Goal: Task Accomplishment & Management: Use online tool/utility

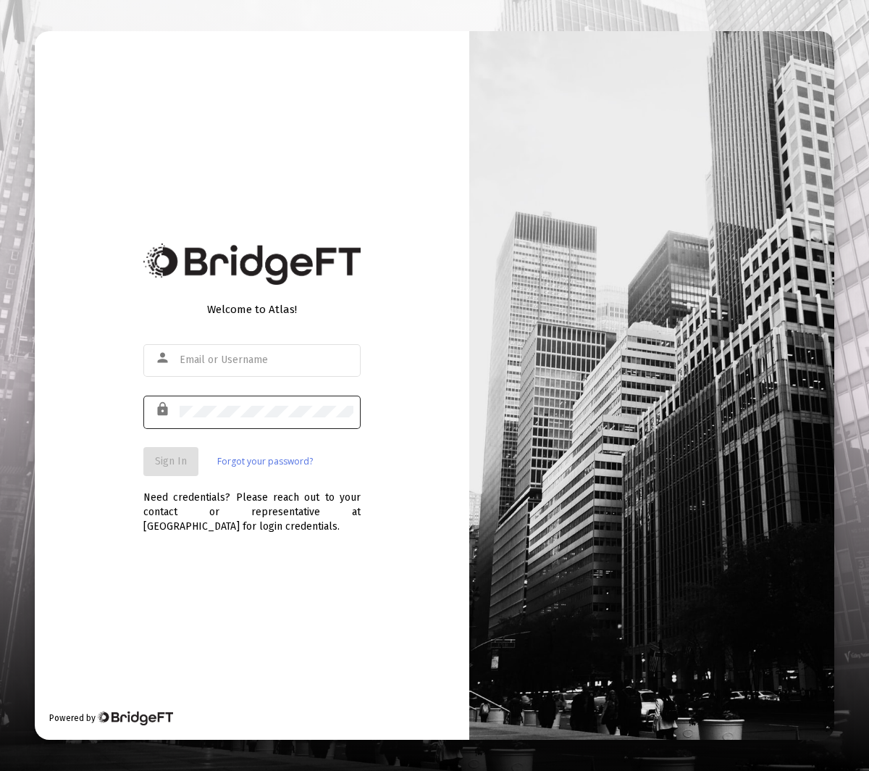
type input "[EMAIL_ADDRESS][DOMAIN_NAME]"
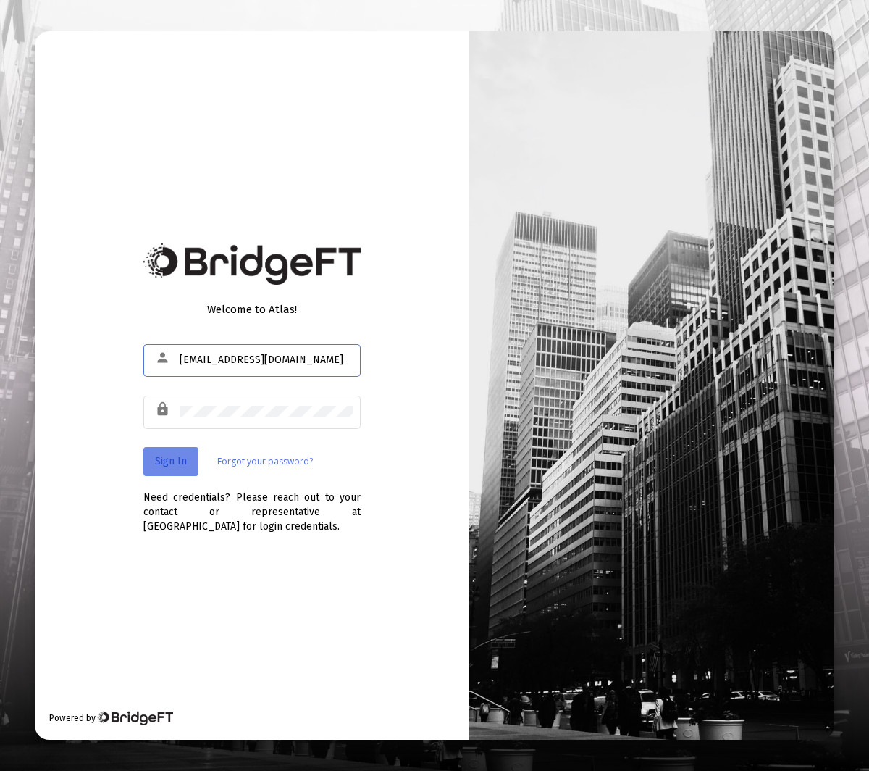
click at [180, 460] on span "Sign In" at bounding box center [171, 461] width 32 height 12
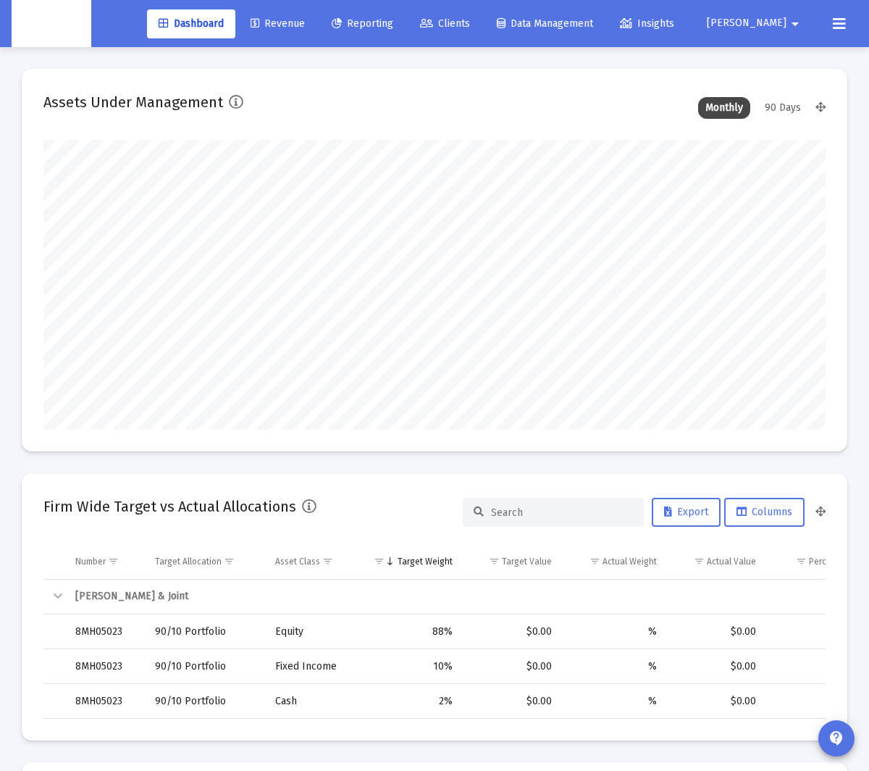
scroll to position [290, 418]
type input "2025-09-16"
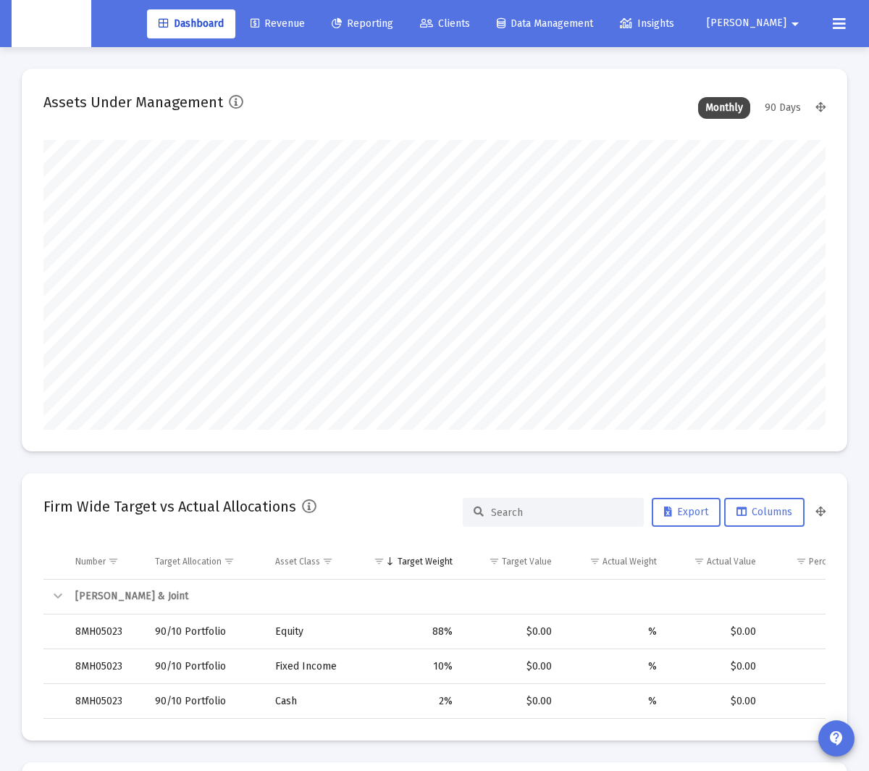
click at [470, 26] on span "Clients" at bounding box center [445, 23] width 50 height 12
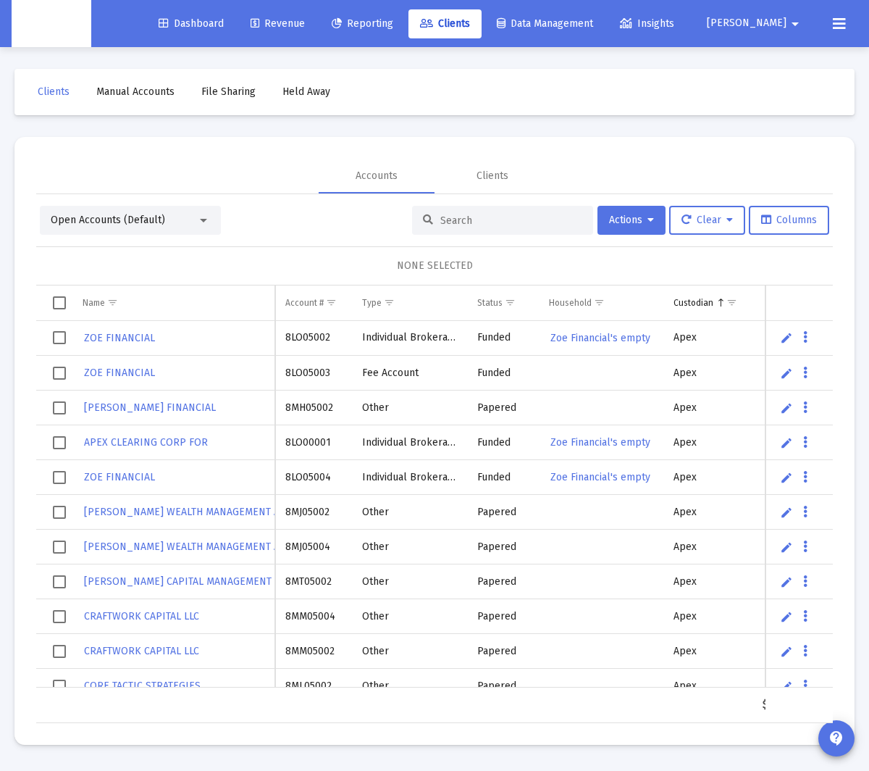
click at [509, 221] on input at bounding box center [511, 220] width 142 height 12
paste input "8XX05123"
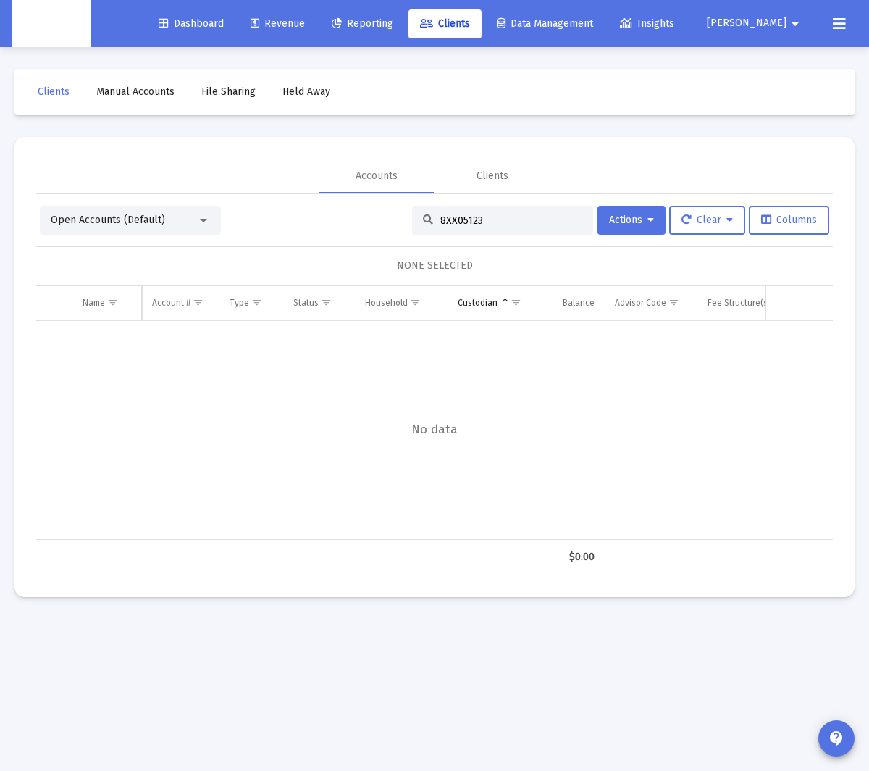
type input "8XX05123"
click at [506, 219] on input "8XX05123" at bounding box center [511, 220] width 142 height 12
click at [504, 218] on input "8XX05123" at bounding box center [511, 220] width 142 height 12
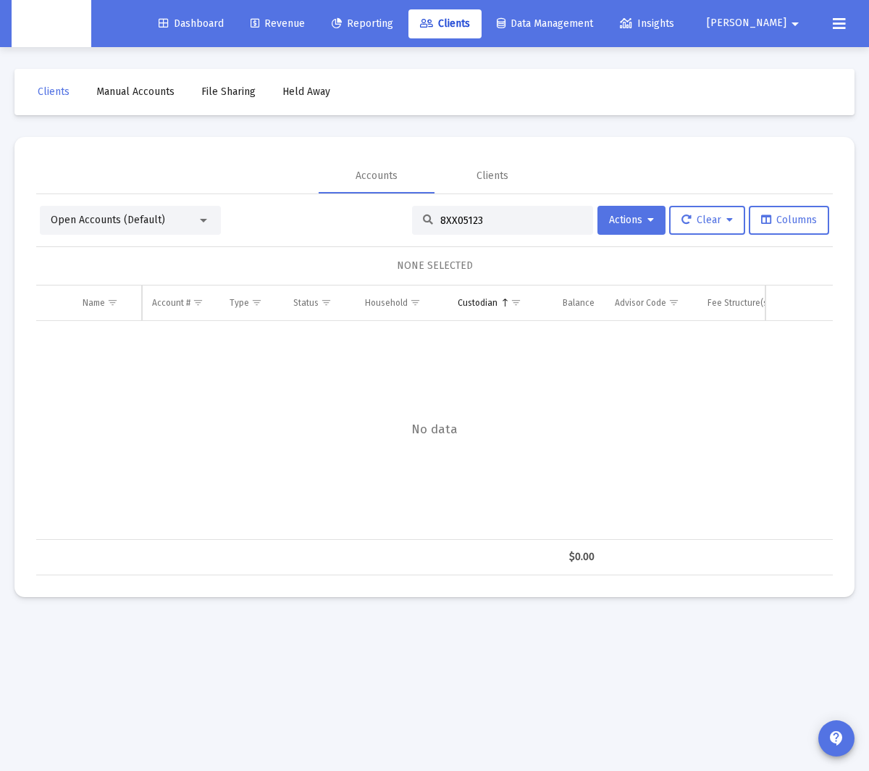
click at [504, 218] on input "8XX05123" at bounding box center [511, 220] width 142 height 12
click at [305, 21] on span "Revenue" at bounding box center [278, 23] width 54 height 12
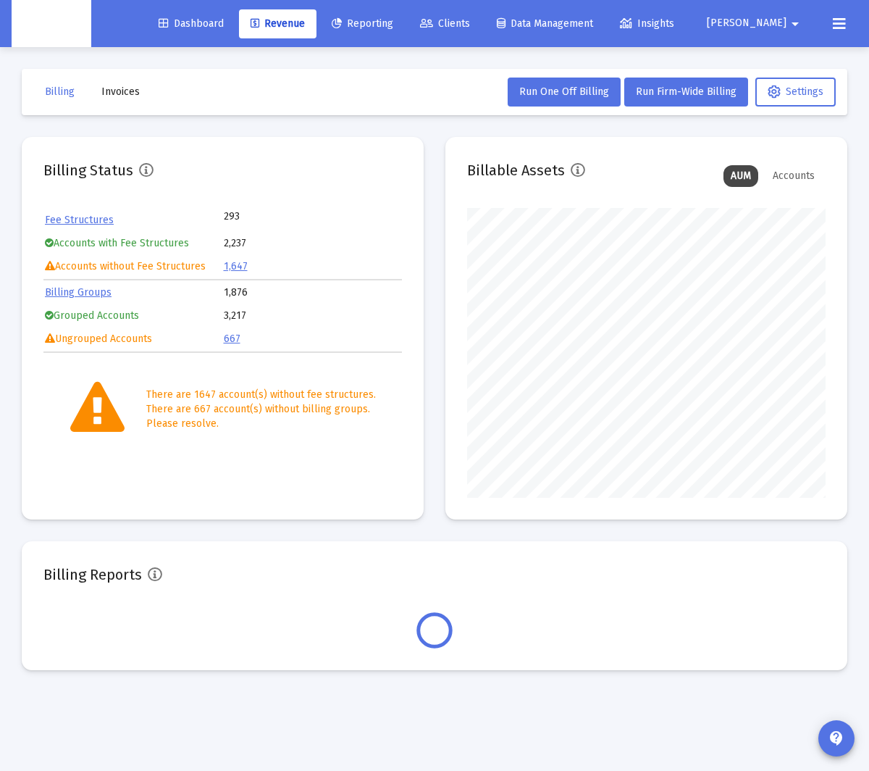
scroll to position [290, 358]
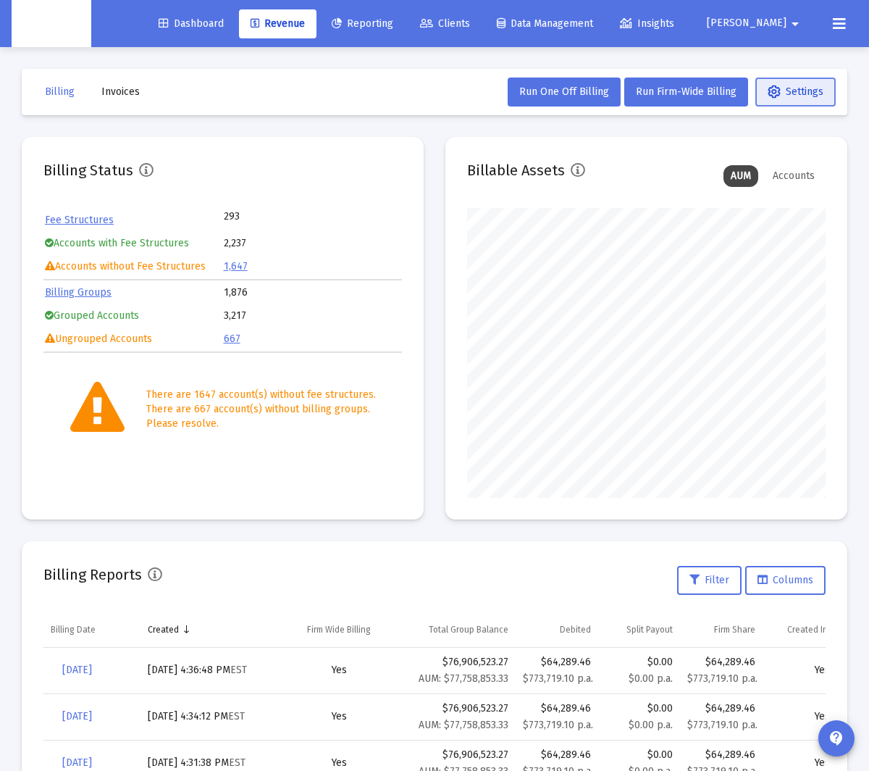
click at [801, 99] on button "Settings" at bounding box center [795, 92] width 80 height 29
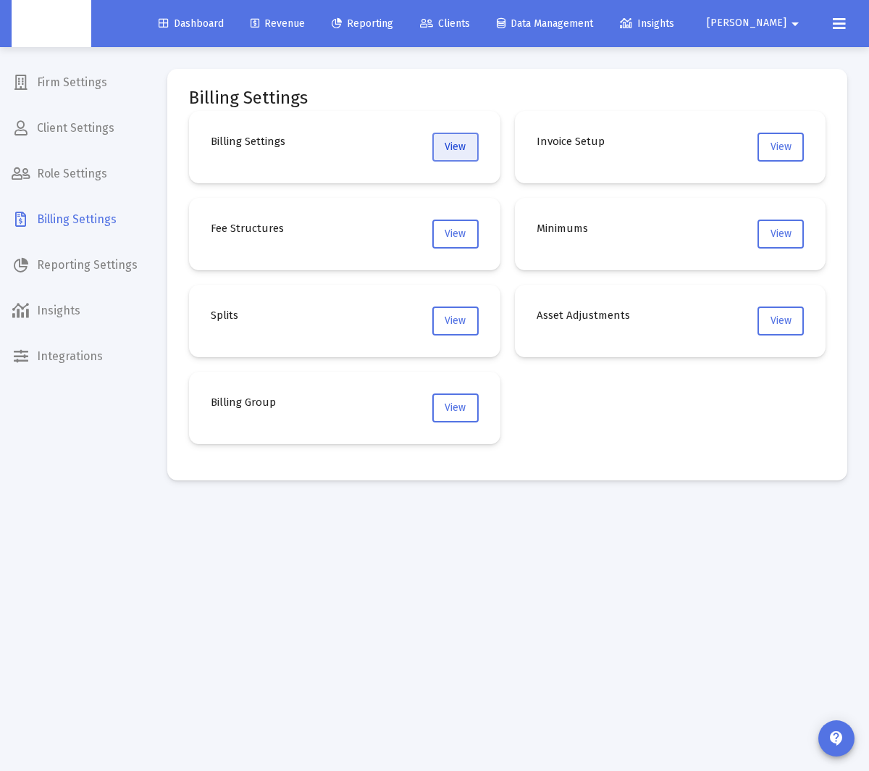
click at [449, 138] on button "View" at bounding box center [455, 147] width 46 height 29
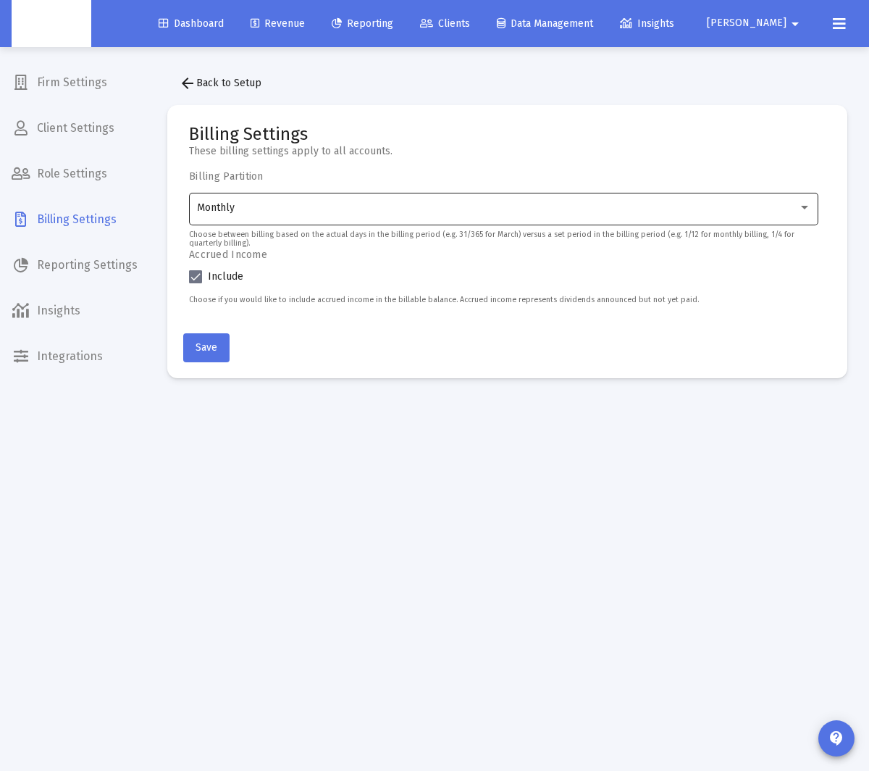
click at [411, 210] on div "Monthly" at bounding box center [497, 208] width 601 height 12
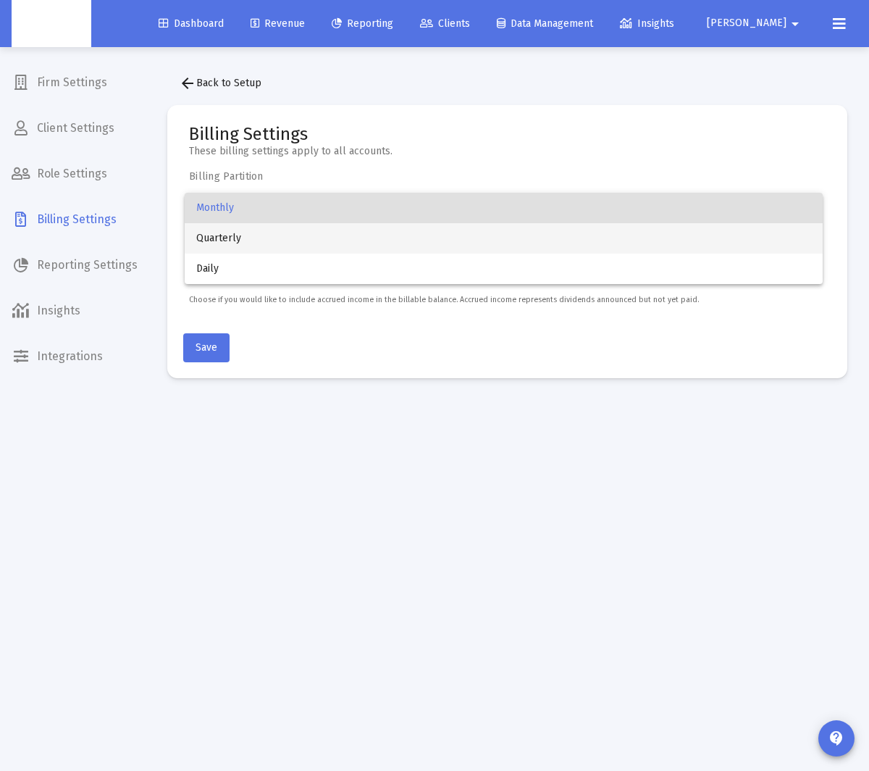
click at [323, 242] on span "Quarterly" at bounding box center [503, 238] width 614 height 30
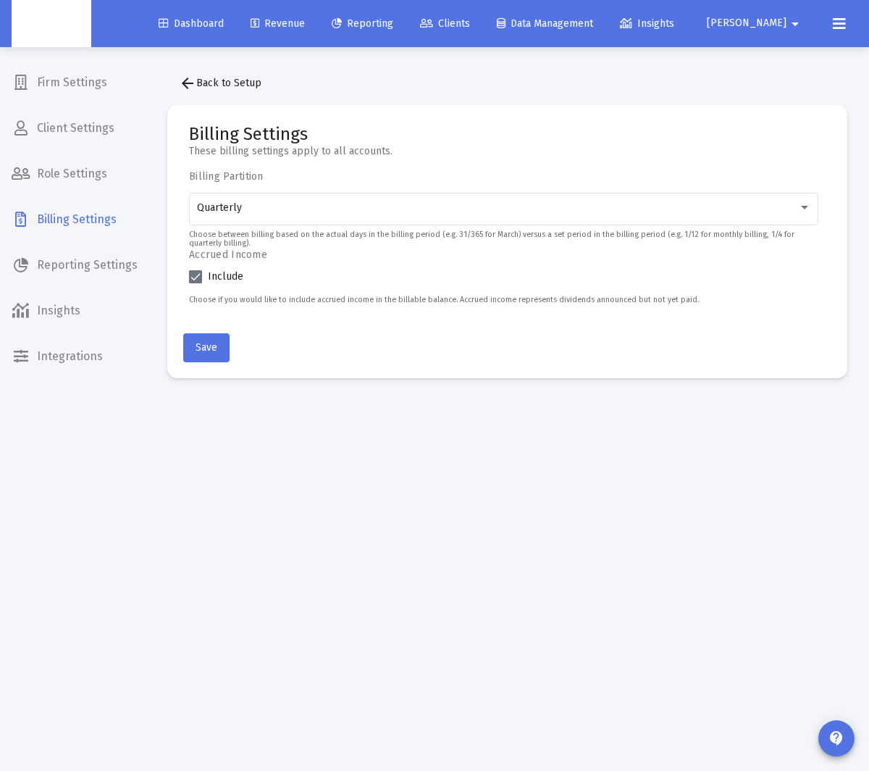
click at [358, 357] on mat-card-actions "Save" at bounding box center [507, 344] width 648 height 35
click at [190, 337] on button "Save" at bounding box center [206, 347] width 46 height 29
click at [305, 25] on span "Revenue" at bounding box center [278, 23] width 54 height 12
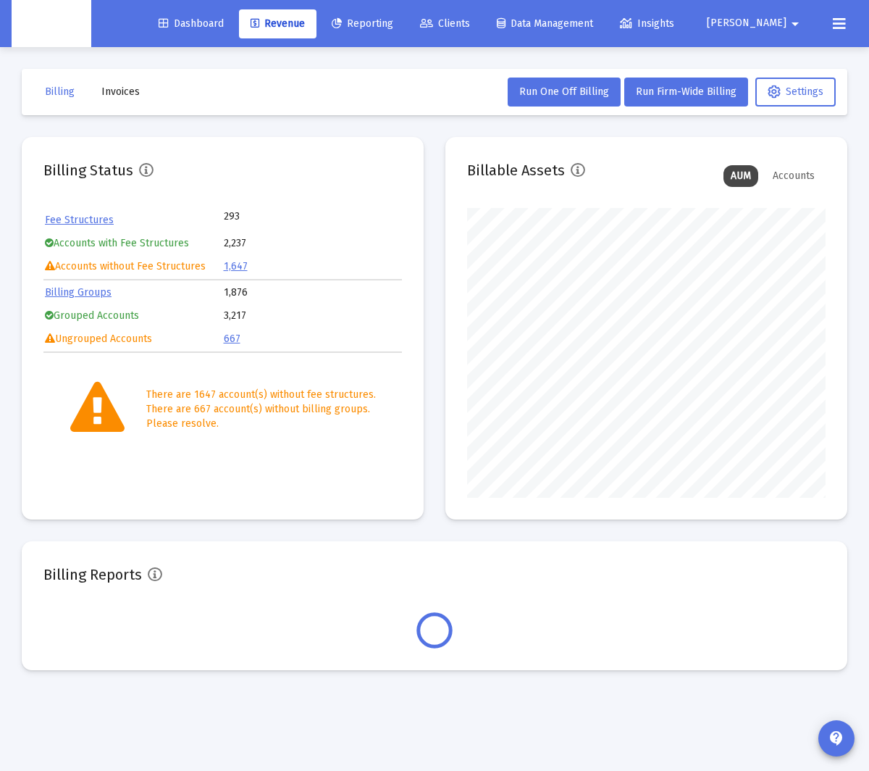
scroll to position [290, 358]
click at [684, 97] on span "Run Firm-Wide Billing" at bounding box center [686, 91] width 101 height 12
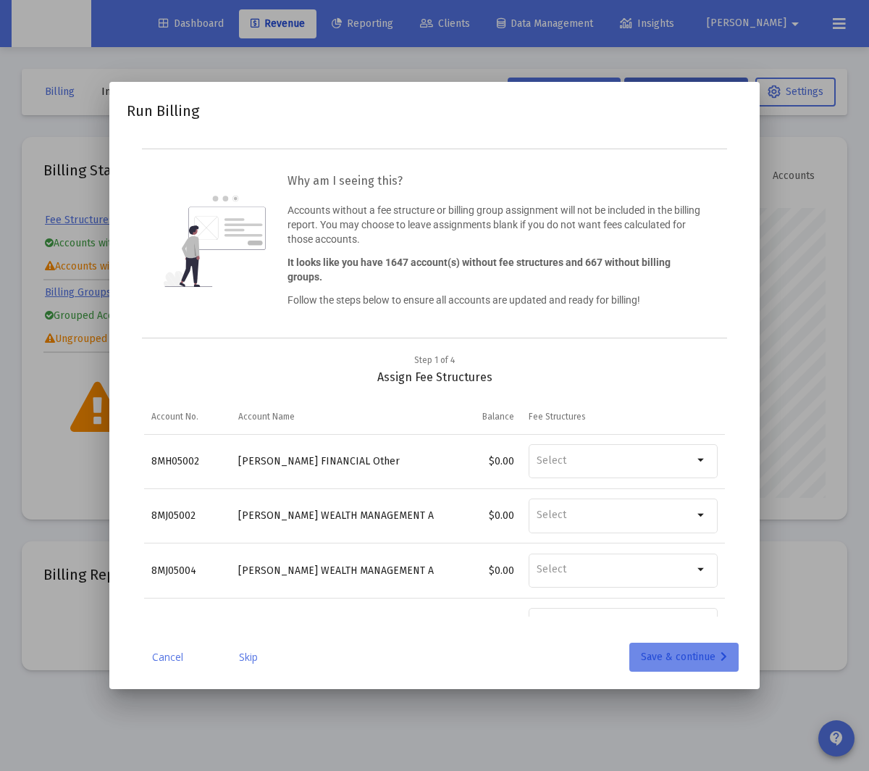
click at [676, 653] on div "Save & continue" at bounding box center [684, 656] width 86 height 29
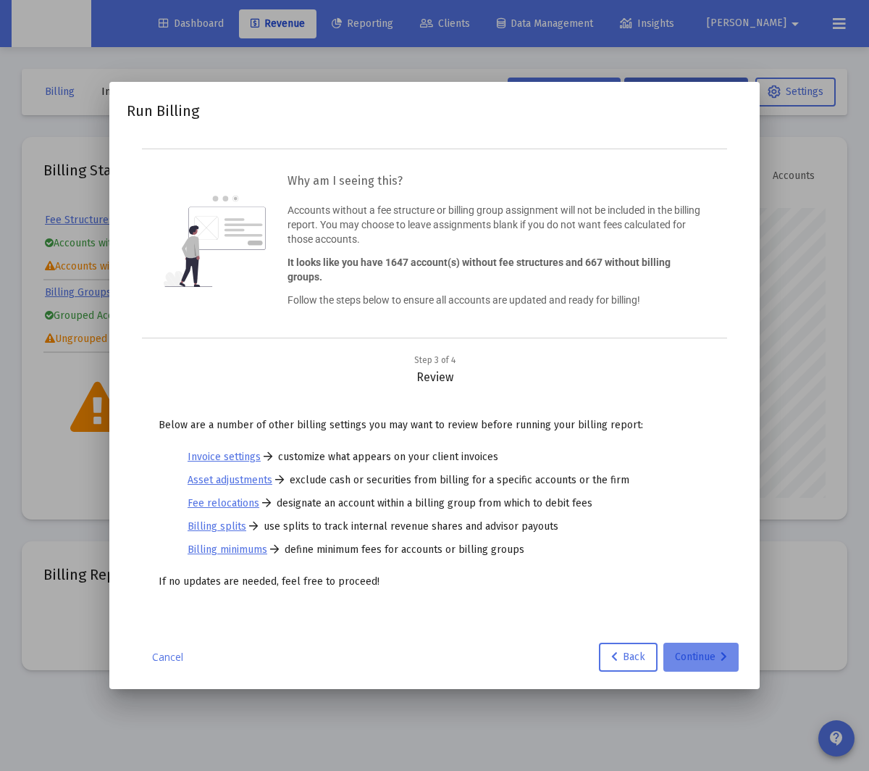
click at [682, 653] on div "Continue" at bounding box center [701, 656] width 52 height 29
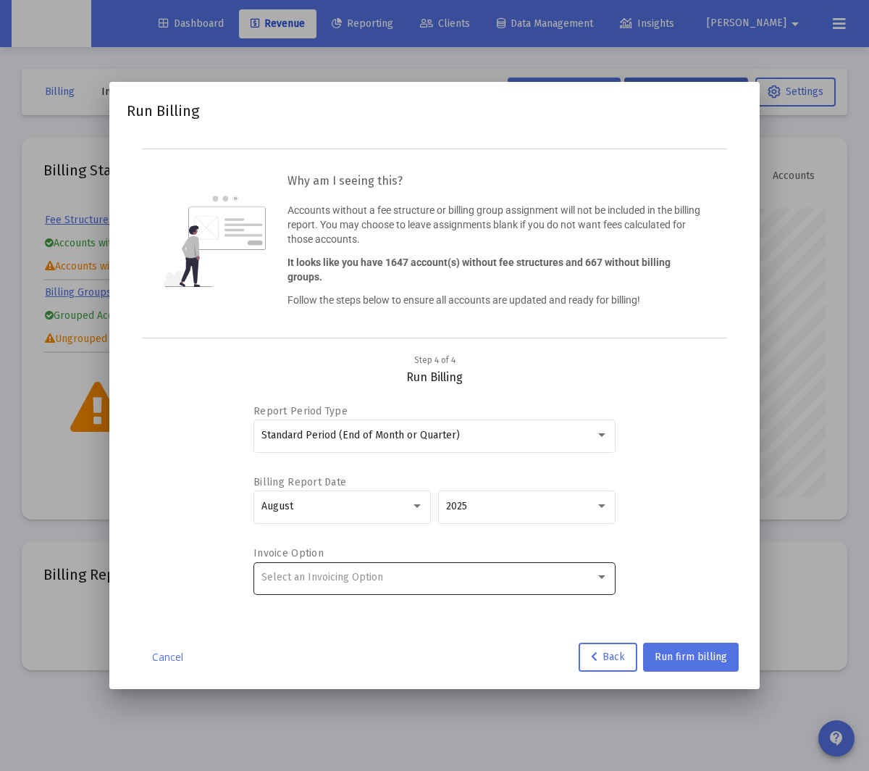
click at [363, 579] on span "Select an Invoicing Option" at bounding box center [322, 577] width 122 height 12
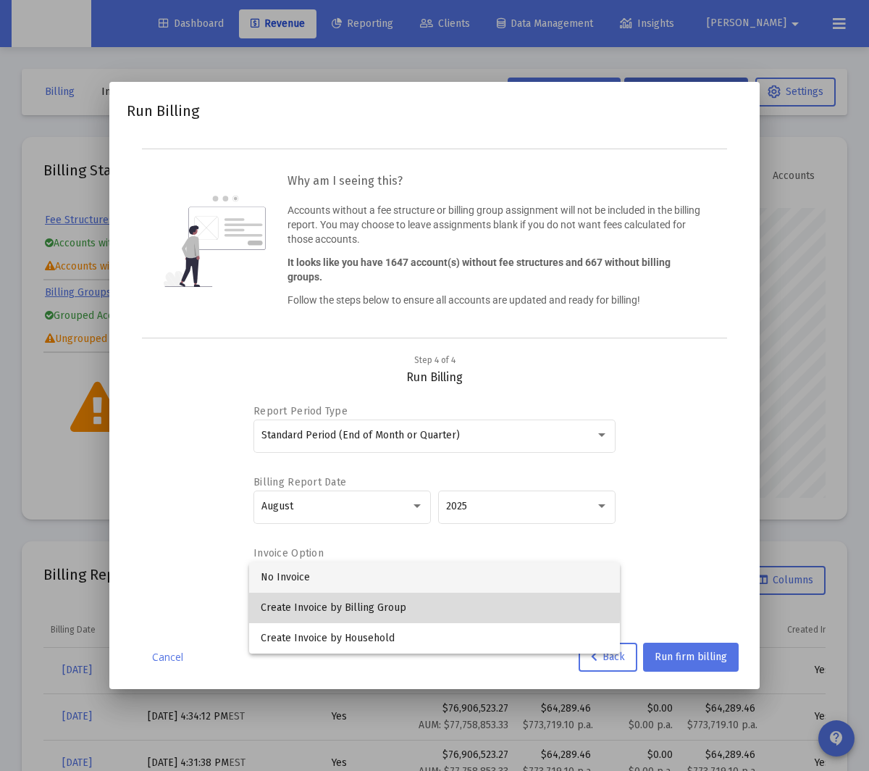
click at [368, 601] on span "Create Invoice by Billing Group" at bounding box center [434, 608] width 347 height 30
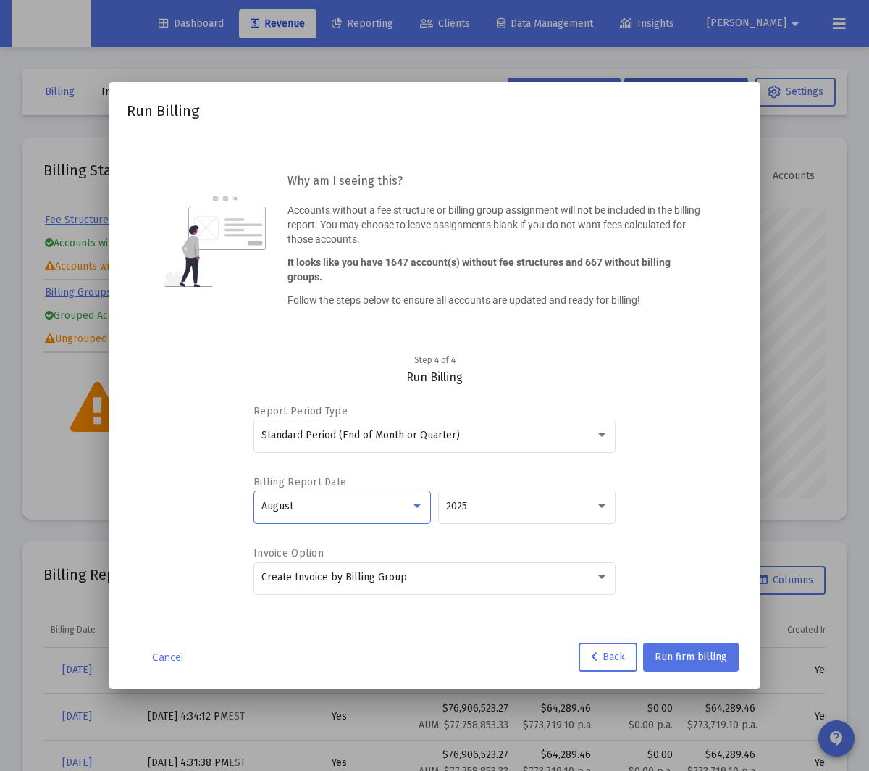
click at [419, 505] on div at bounding box center [417, 506] width 7 height 4
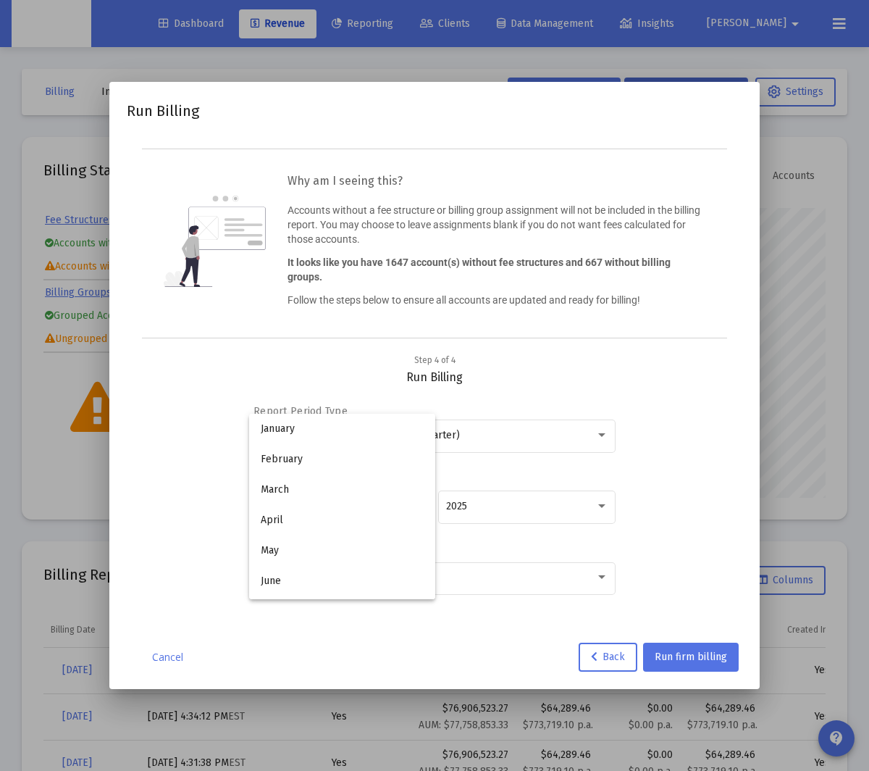
scroll to position [135, 0]
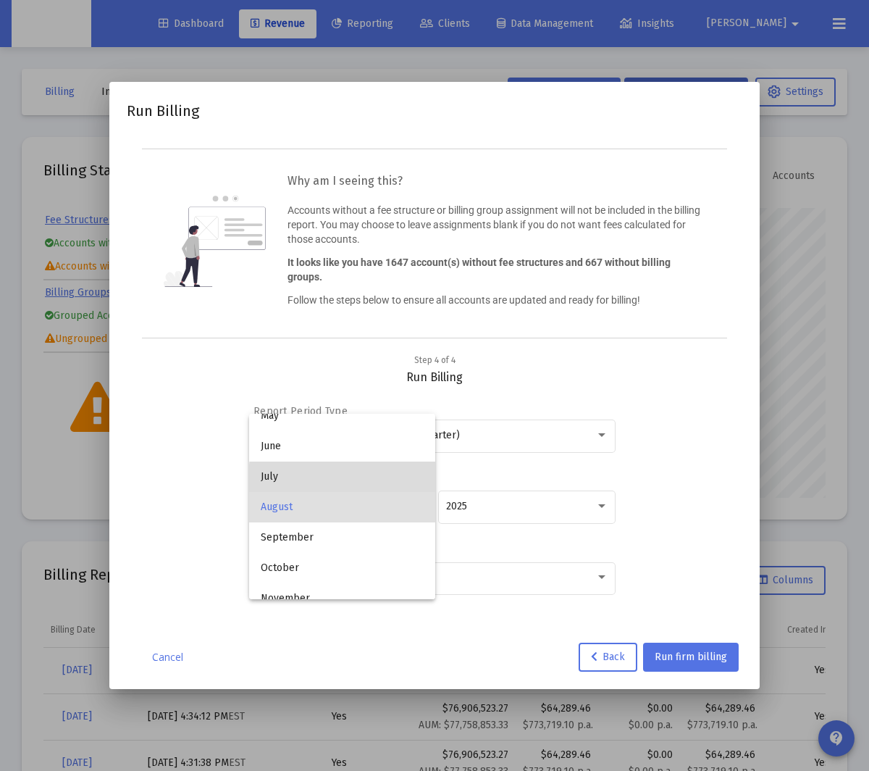
click at [351, 480] on span "July" at bounding box center [342, 476] width 162 height 30
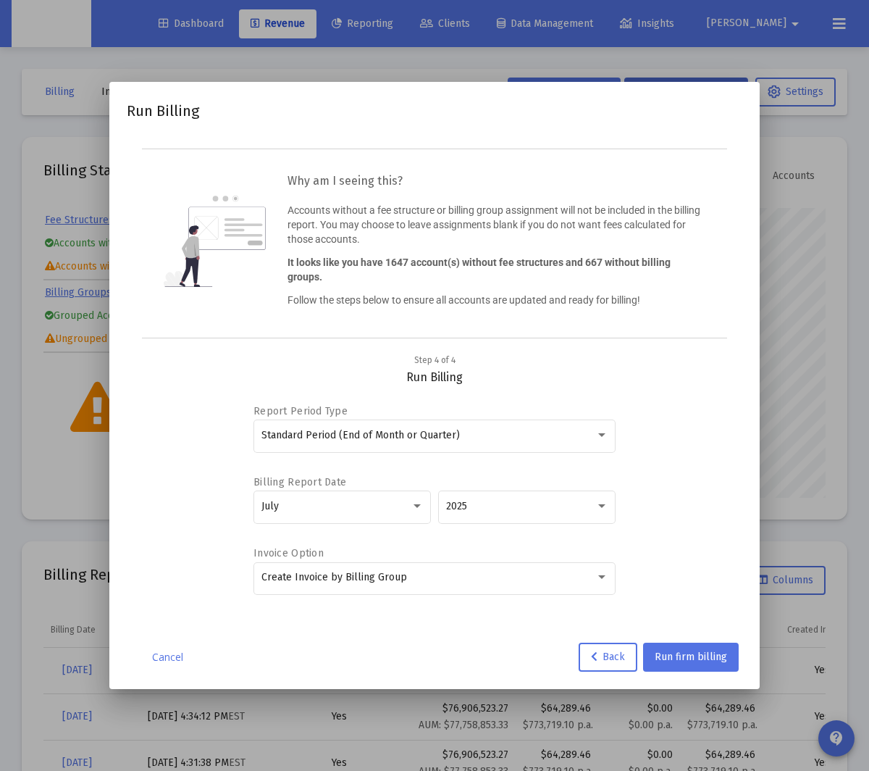
click at [684, 502] on div "Report Period Type Standard Period (End of Month or Quarter) Billing Report Dat…" at bounding box center [434, 501] width 581 height 232
click at [685, 661] on span "Run firm billing" at bounding box center [691, 656] width 72 height 12
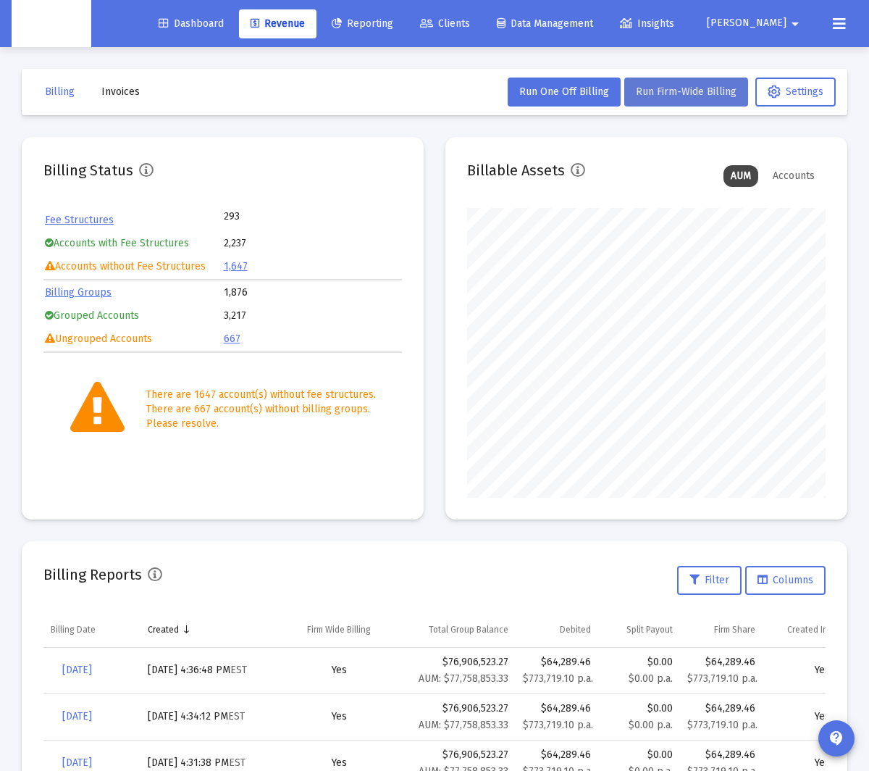
scroll to position [192, 0]
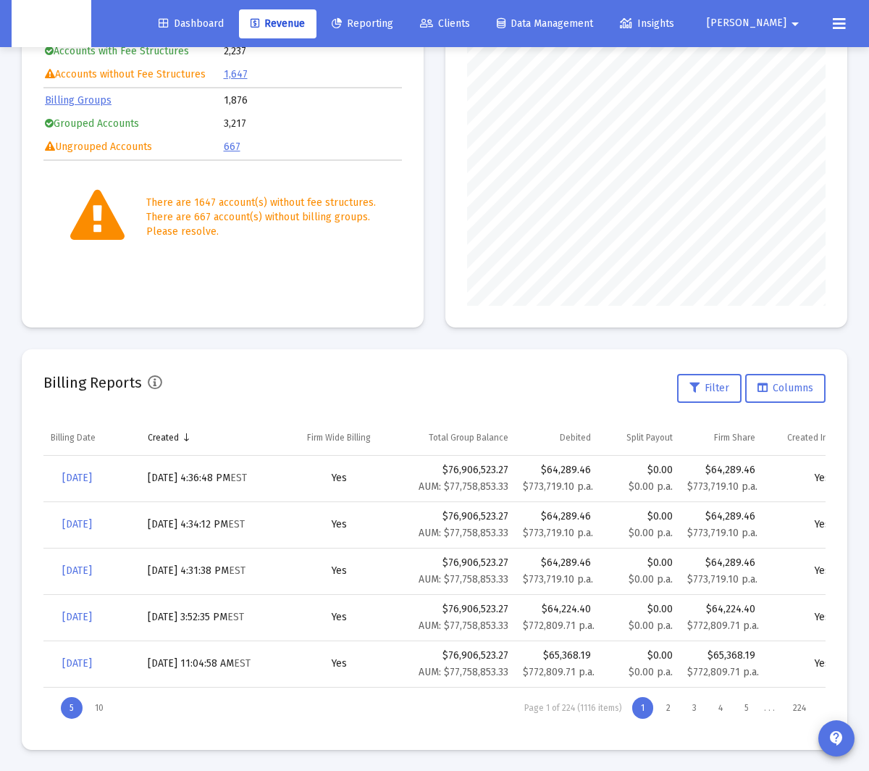
click at [259, 371] on div "Billing Reports Filter Columns" at bounding box center [434, 388] width 782 height 35
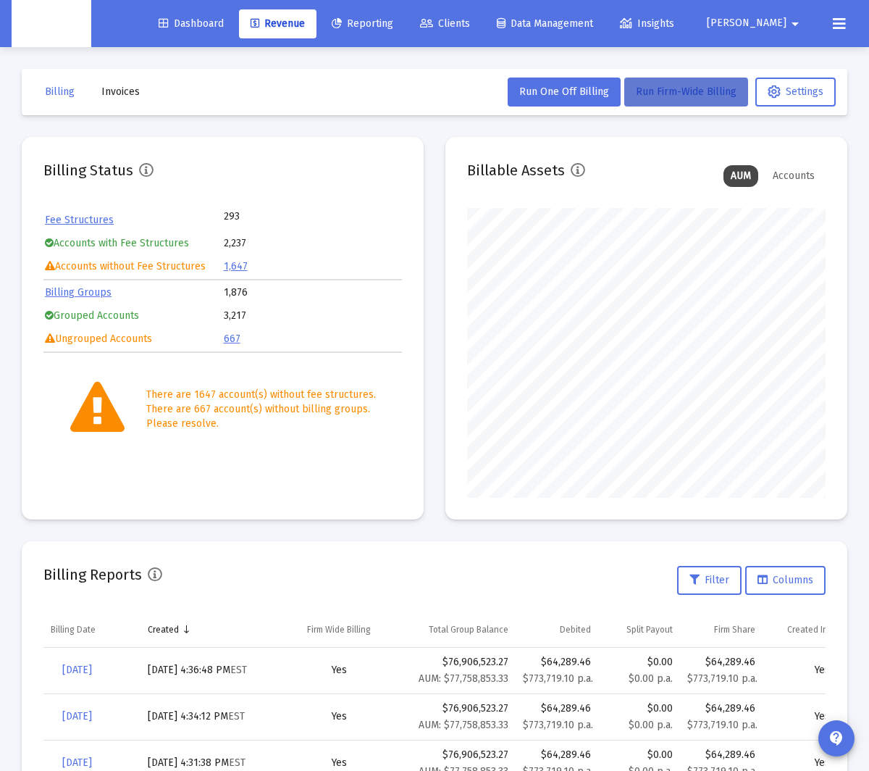
click at [681, 80] on button "Run Firm-Wide Billing" at bounding box center [686, 92] width 124 height 29
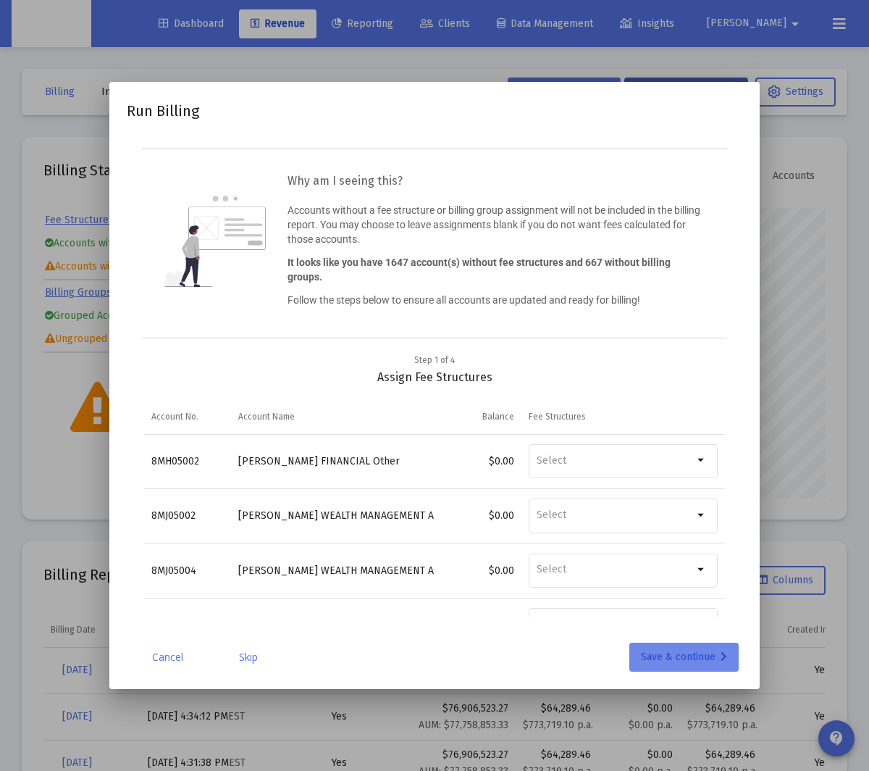
click at [677, 656] on div "Save & continue" at bounding box center [684, 656] width 86 height 29
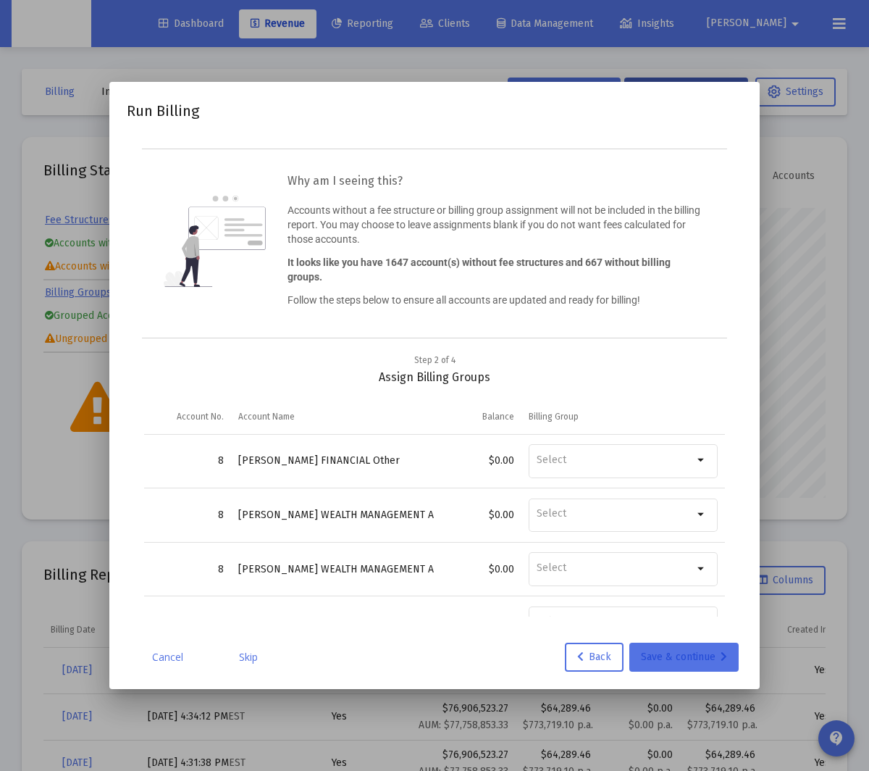
click at [677, 656] on div "Save & continue" at bounding box center [684, 656] width 86 height 29
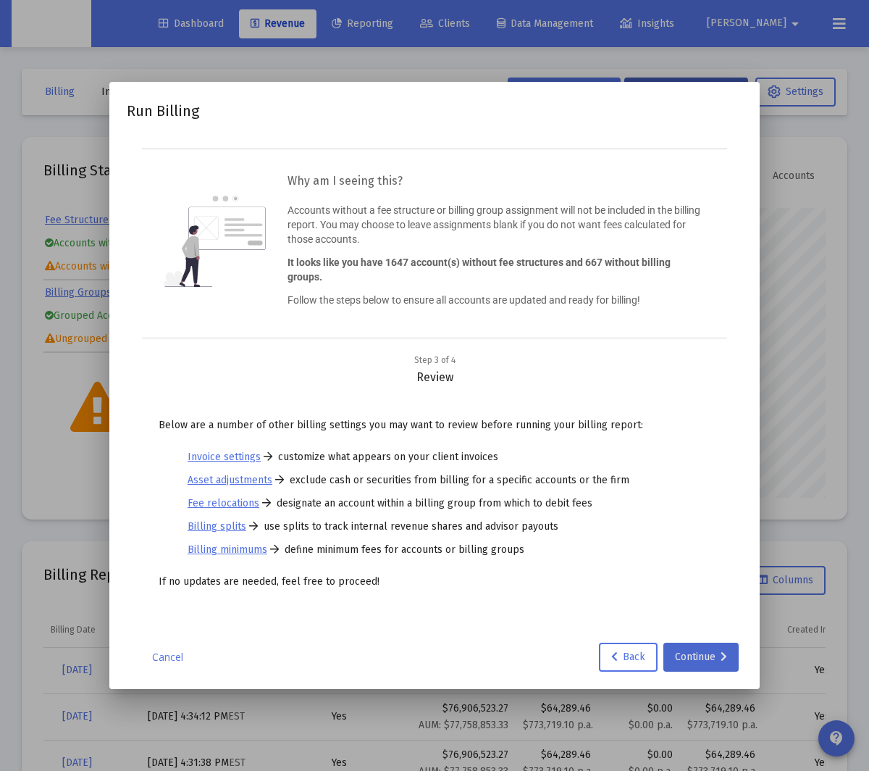
click at [677, 656] on div "Continue" at bounding box center [701, 656] width 52 height 29
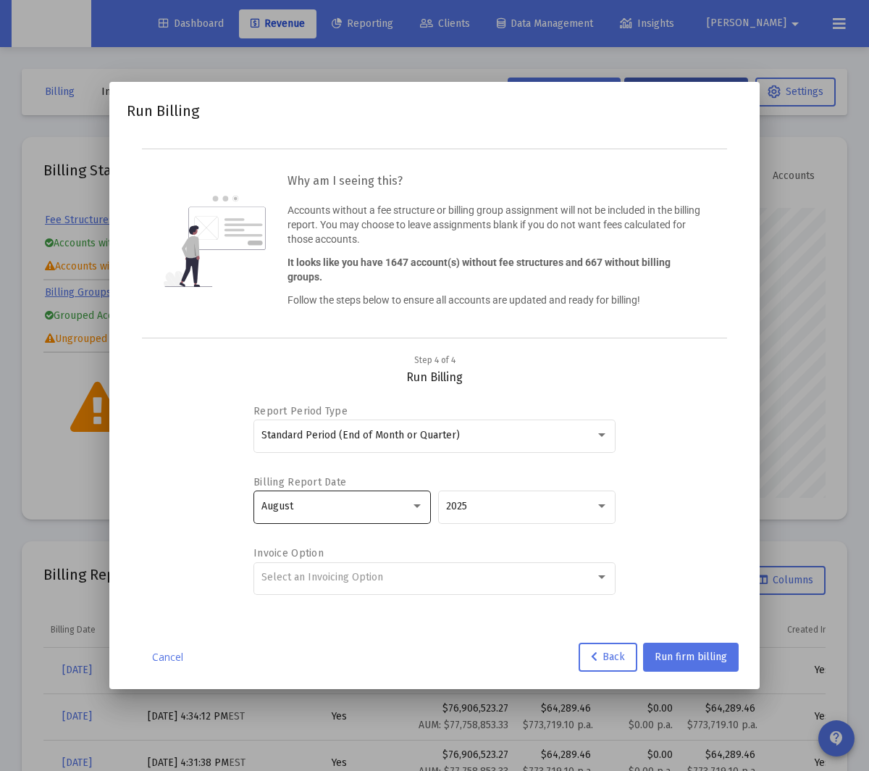
click at [397, 515] on div "August" at bounding box center [342, 505] width 162 height 35
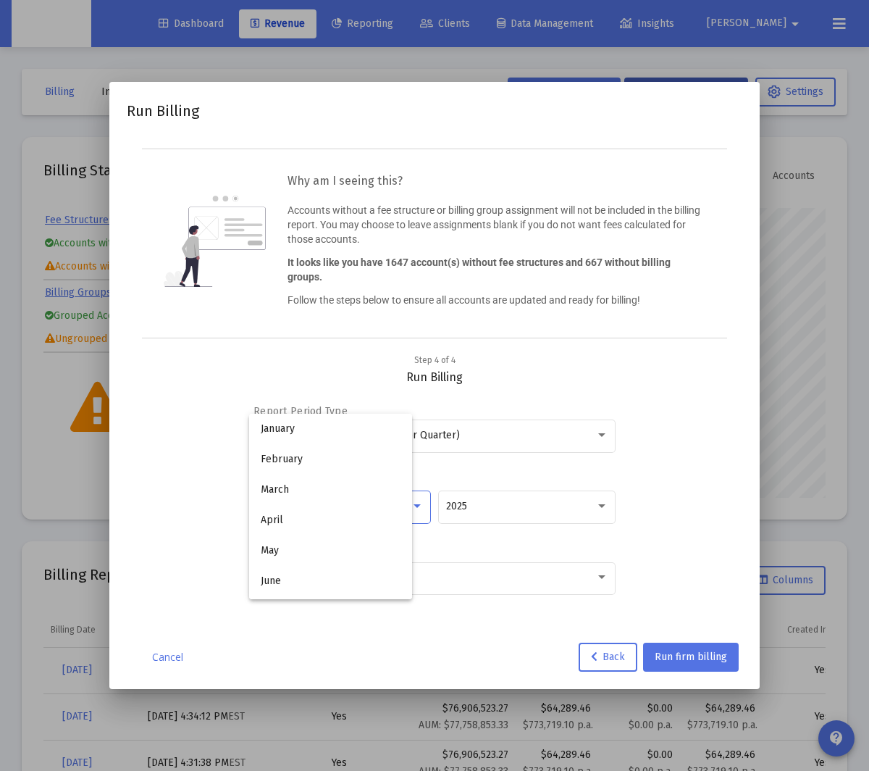
scroll to position [135, 0]
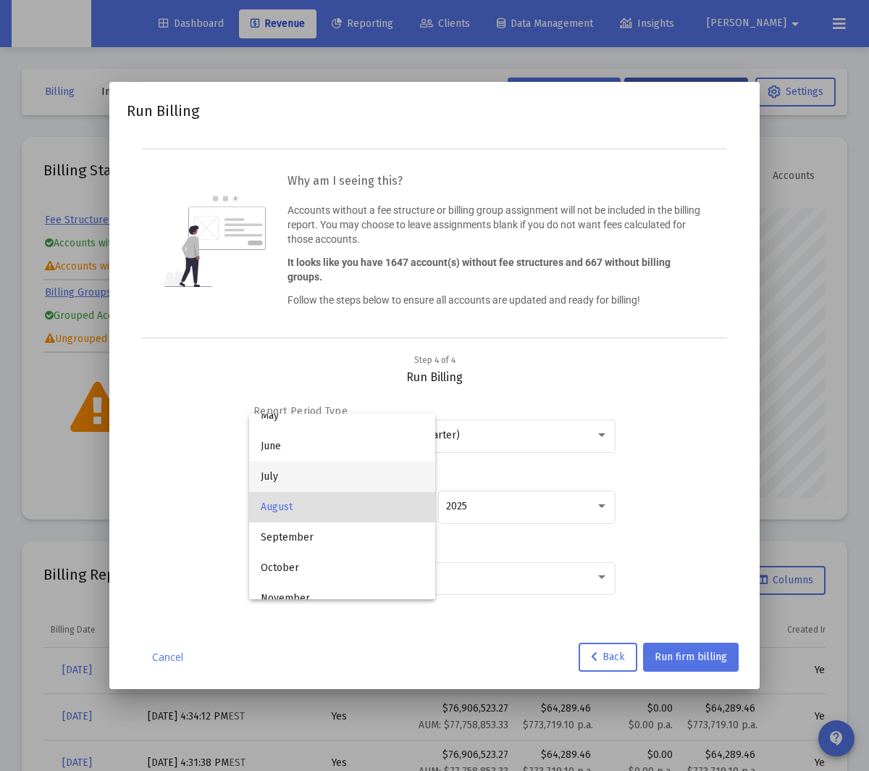
click at [372, 489] on span "July" at bounding box center [342, 476] width 162 height 30
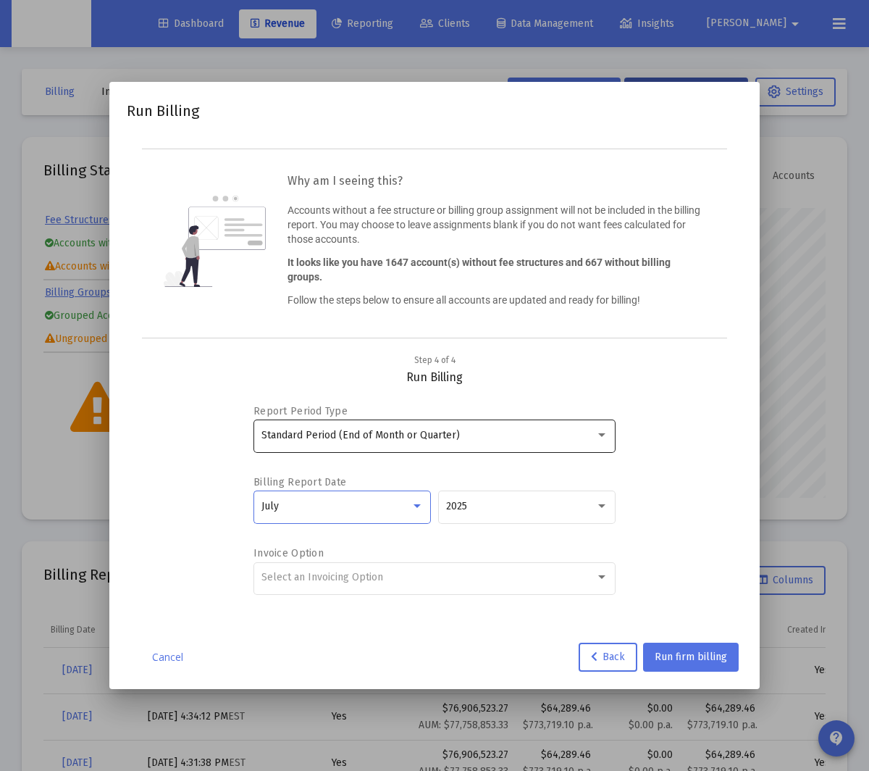
click at [453, 422] on div "Standard Period (End of Month or Quarter)" at bounding box center [434, 434] width 347 height 35
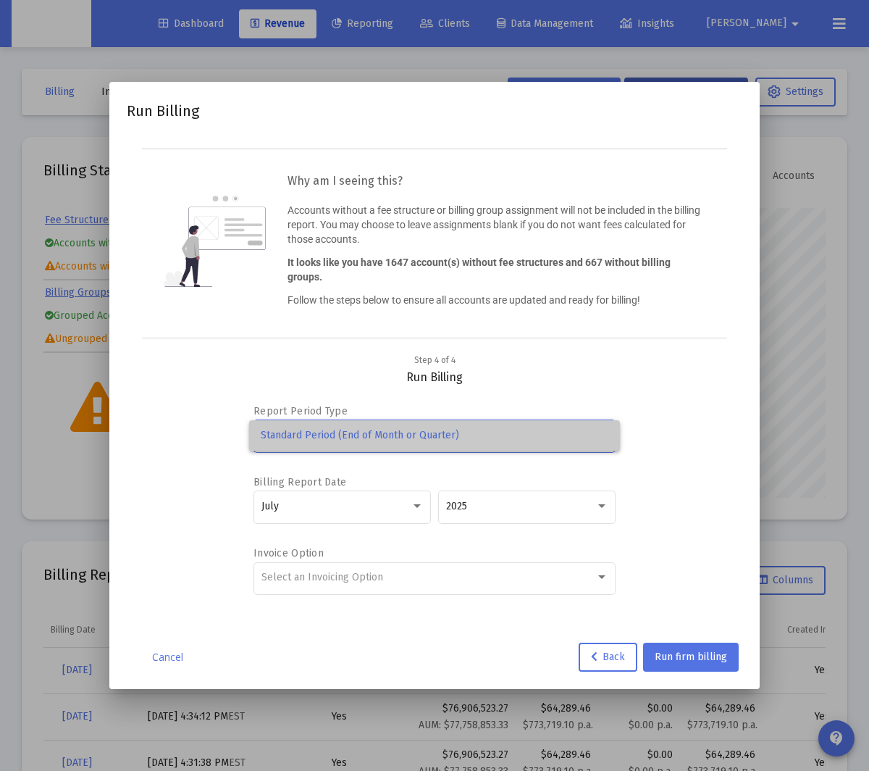
click at [451, 424] on span "Standard Period (End of Month or Quarter)" at bounding box center [434, 435] width 347 height 30
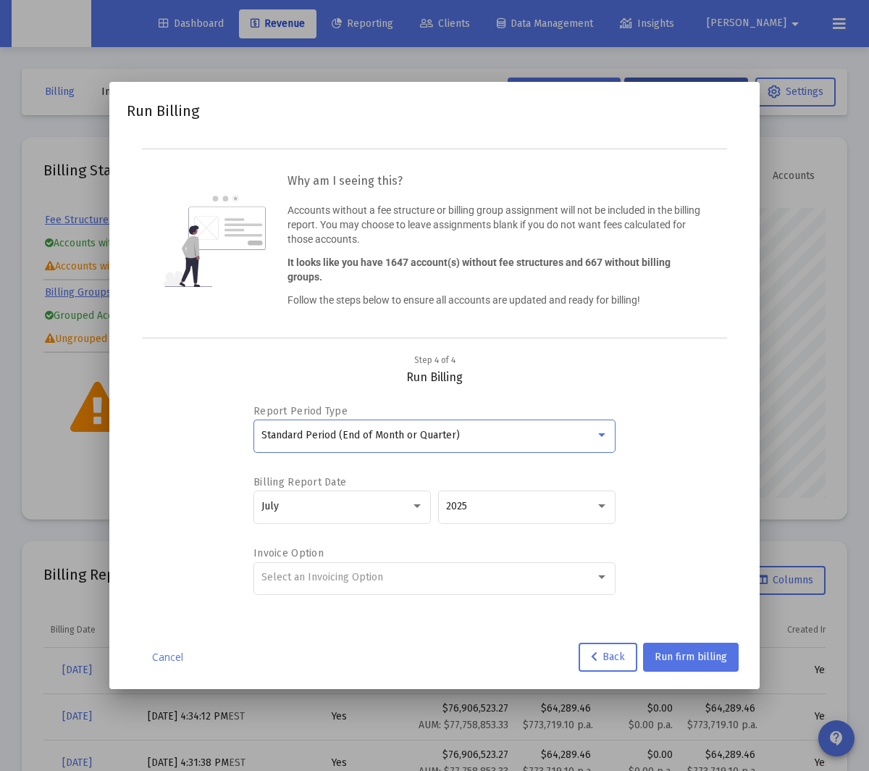
click at [593, 428] on div "Standard Period (End of Month or Quarter)" at bounding box center [434, 434] width 347 height 35
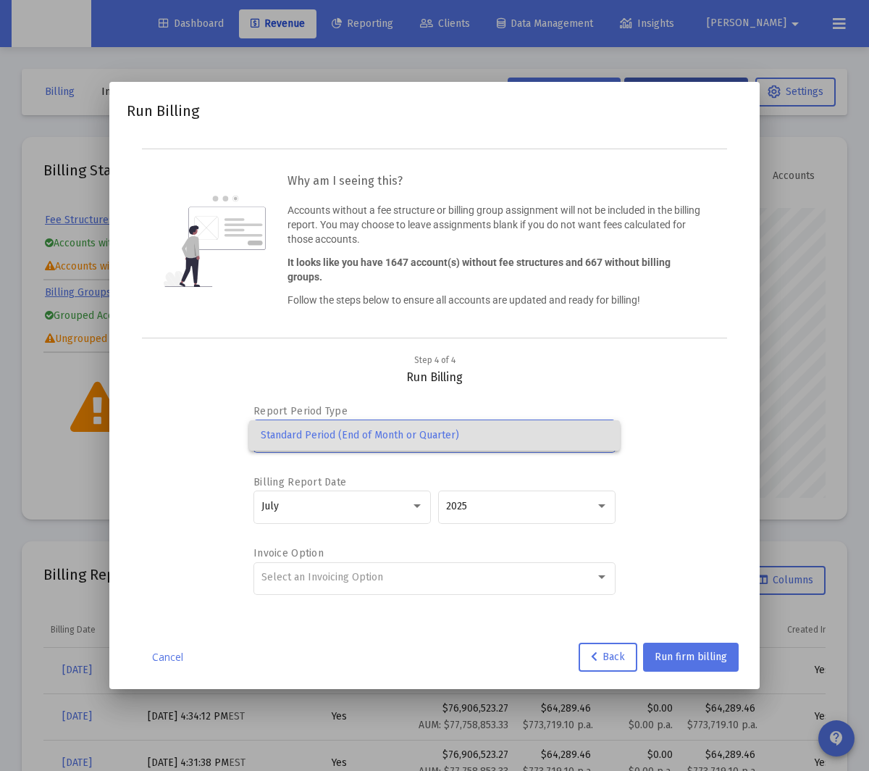
click at [660, 435] on div at bounding box center [434, 385] width 869 height 771
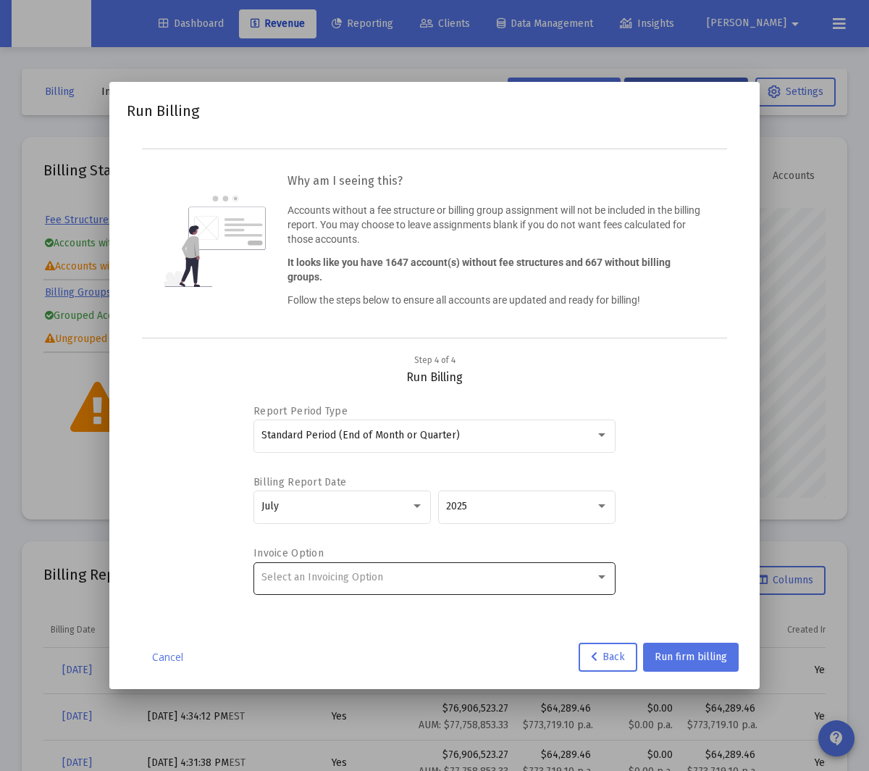
click at [490, 585] on div "Select an Invoicing Option" at bounding box center [434, 576] width 347 height 35
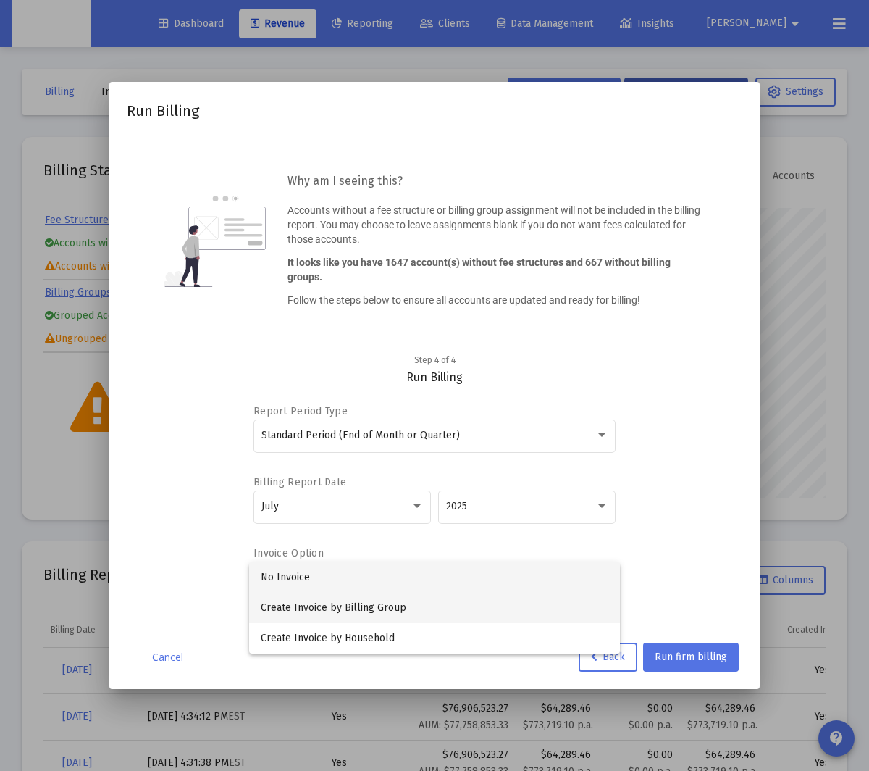
click at [474, 608] on span "Create Invoice by Billing Group" at bounding box center [434, 608] width 347 height 30
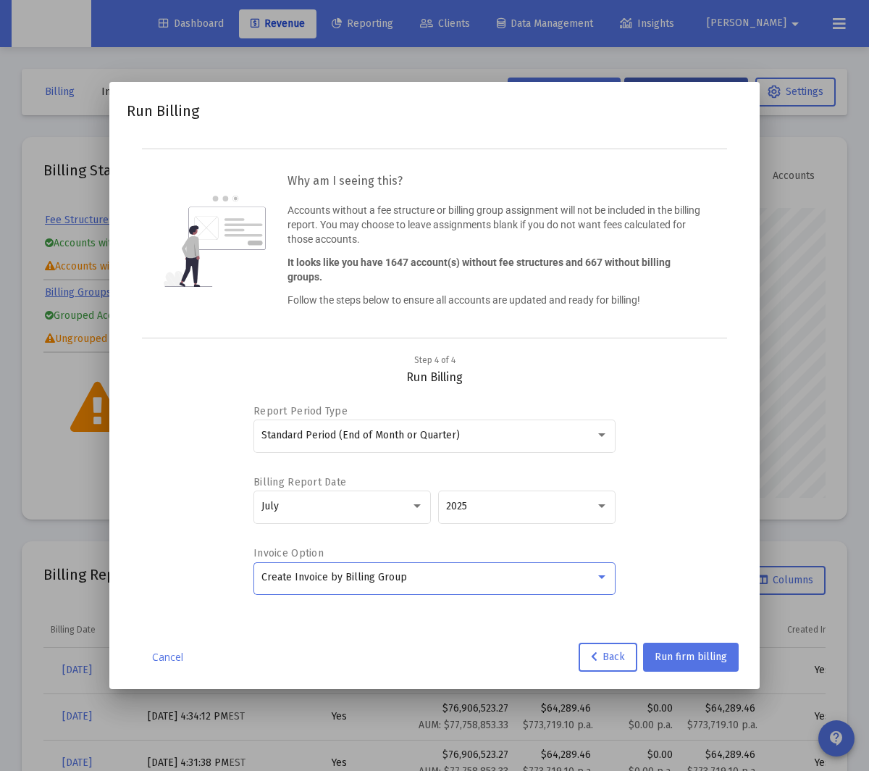
click at [719, 558] on div "Report Period Type Standard Period (End of Month or Quarter) Billing Report Dat…" at bounding box center [434, 501] width 581 height 232
click at [717, 655] on span "Run firm billing" at bounding box center [691, 656] width 72 height 12
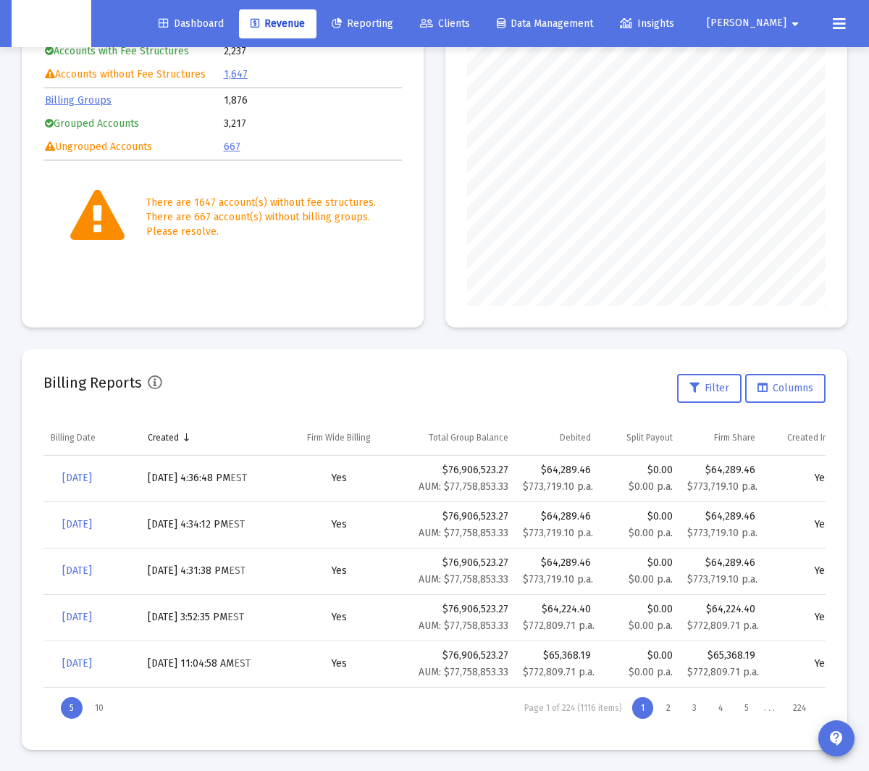
scroll to position [190, 0]
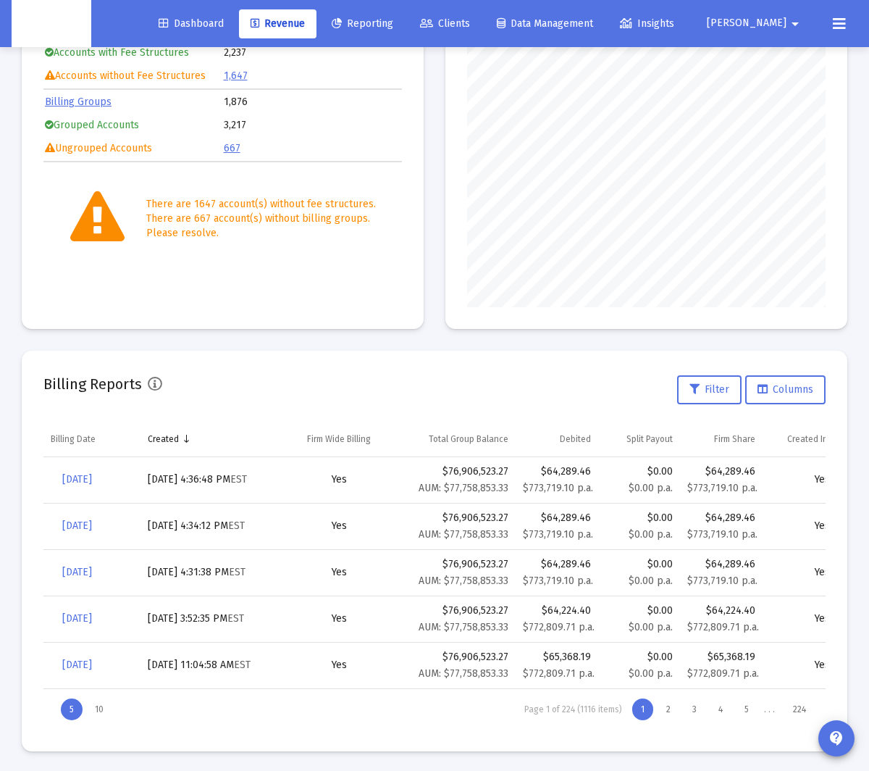
click at [133, 409] on mat-card "Billing Reports Filter Columns Billing Date Created Firm Wide Billing Total Gro…" at bounding box center [435, 551] width 826 height 401
click at [151, 406] on mat-card "Billing Reports Filter Columns Billing Date Created Firm Wide Billing Total Gro…" at bounding box center [435, 551] width 826 height 401
click at [84, 487] on link "[DATE]" at bounding box center [77, 479] width 53 height 29
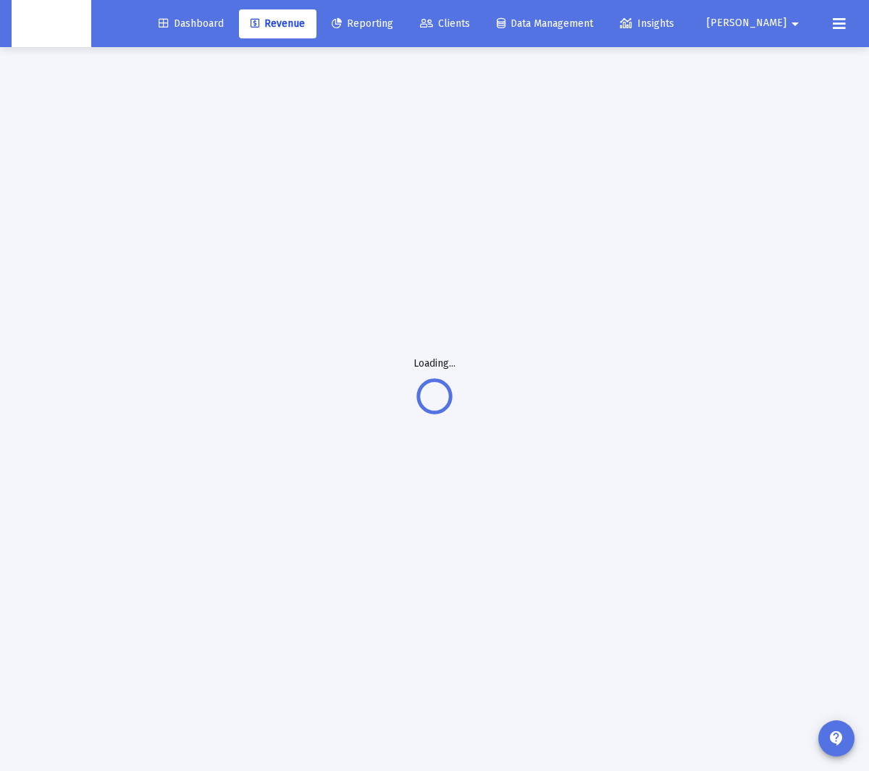
scroll to position [47, 0]
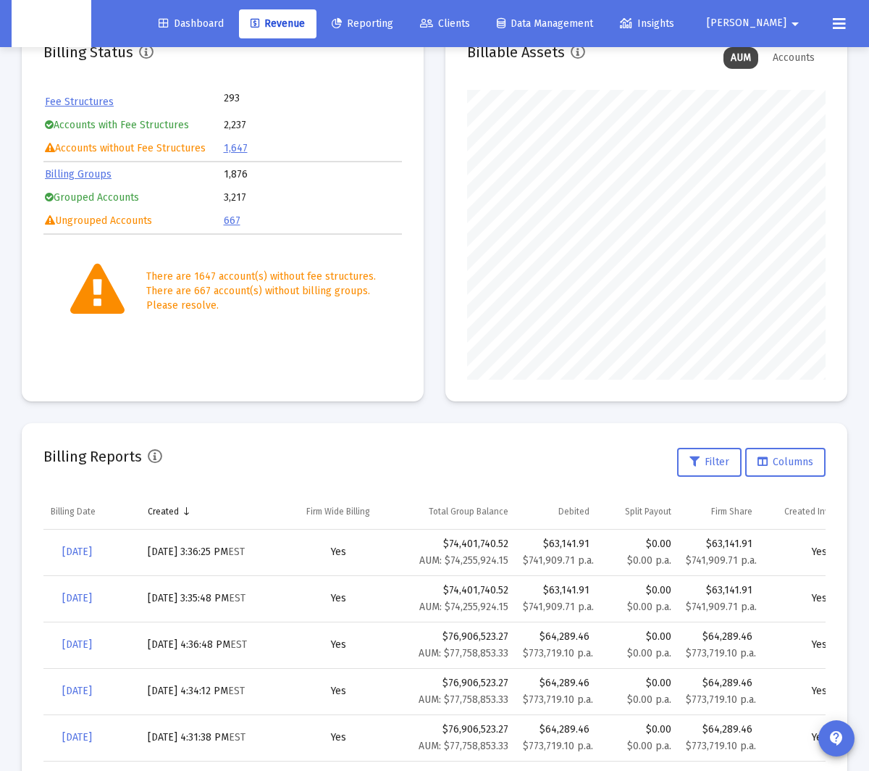
scroll to position [123, 0]
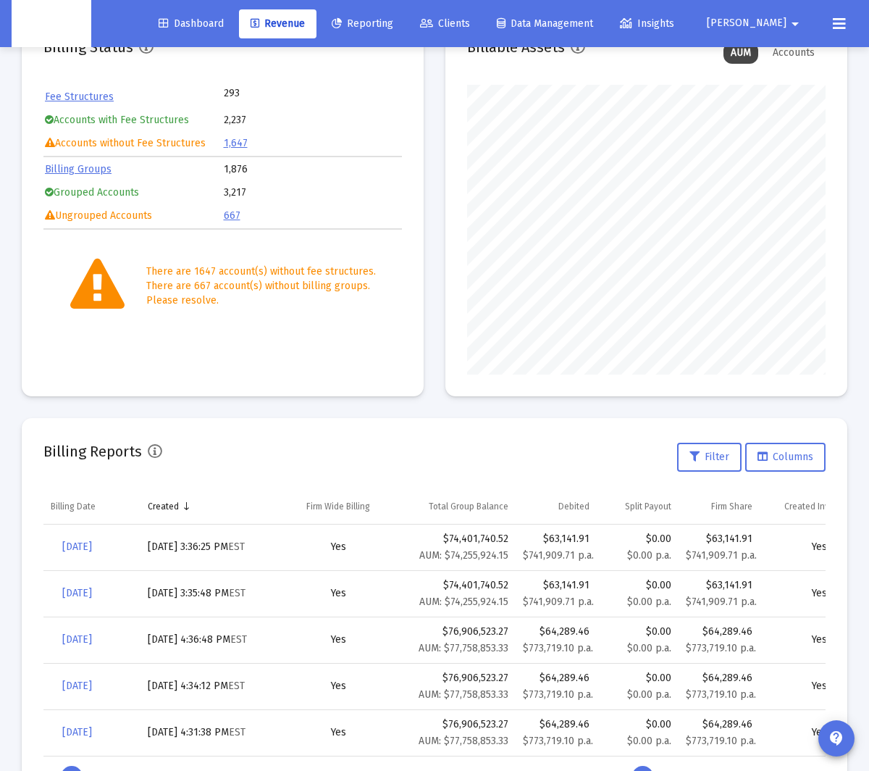
click at [228, 460] on div "Billing Reports Filter Columns" at bounding box center [434, 457] width 782 height 35
click at [92, 548] on span "[DATE]" at bounding box center [77, 546] width 30 height 12
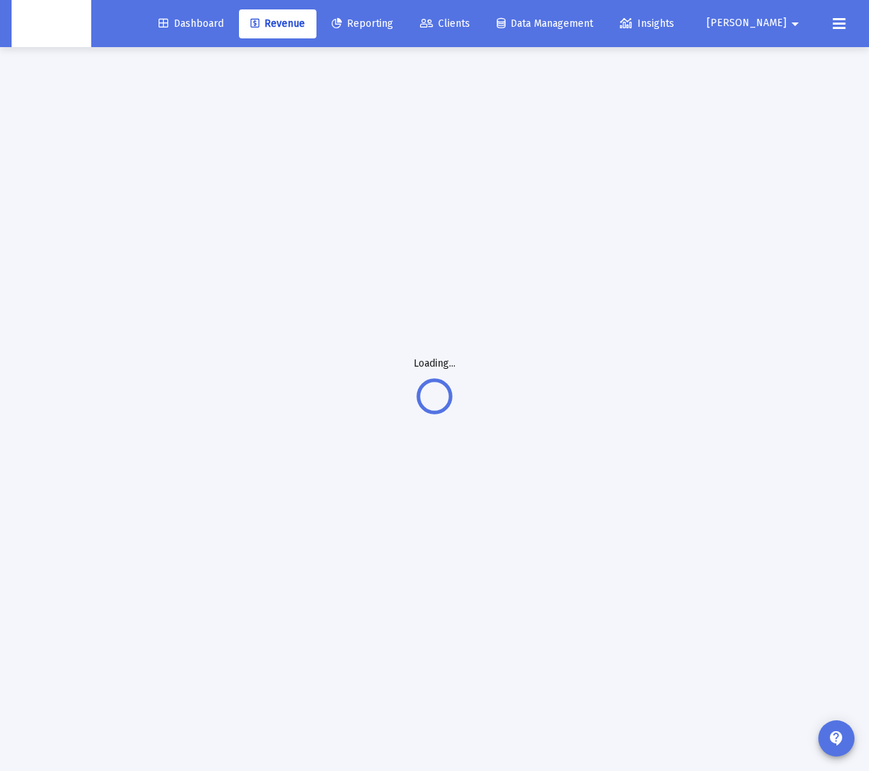
scroll to position [47, 0]
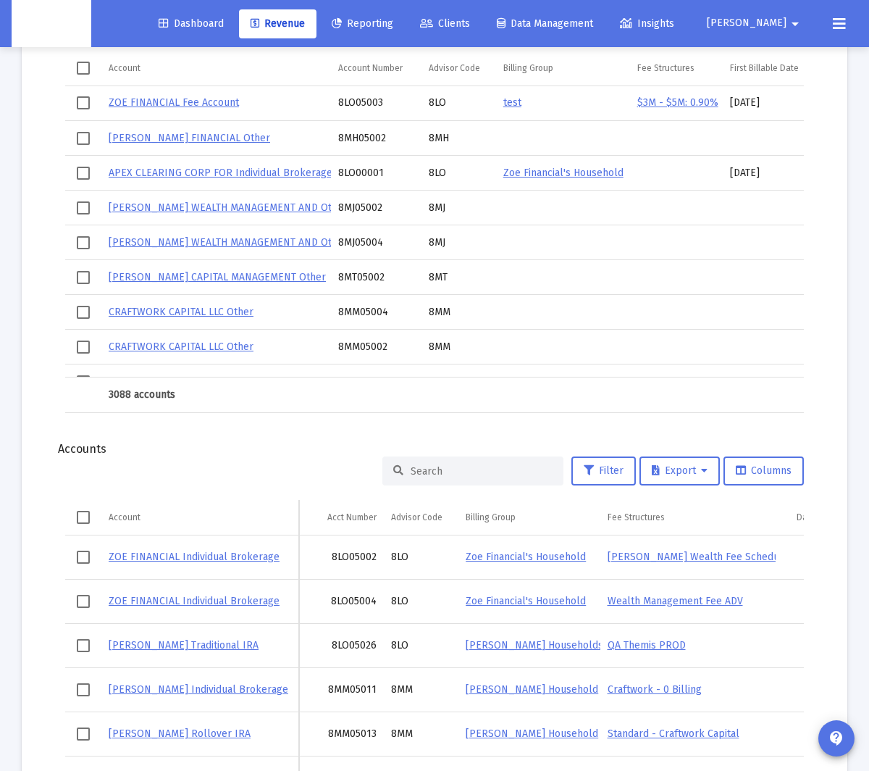
scroll to position [1624, 0]
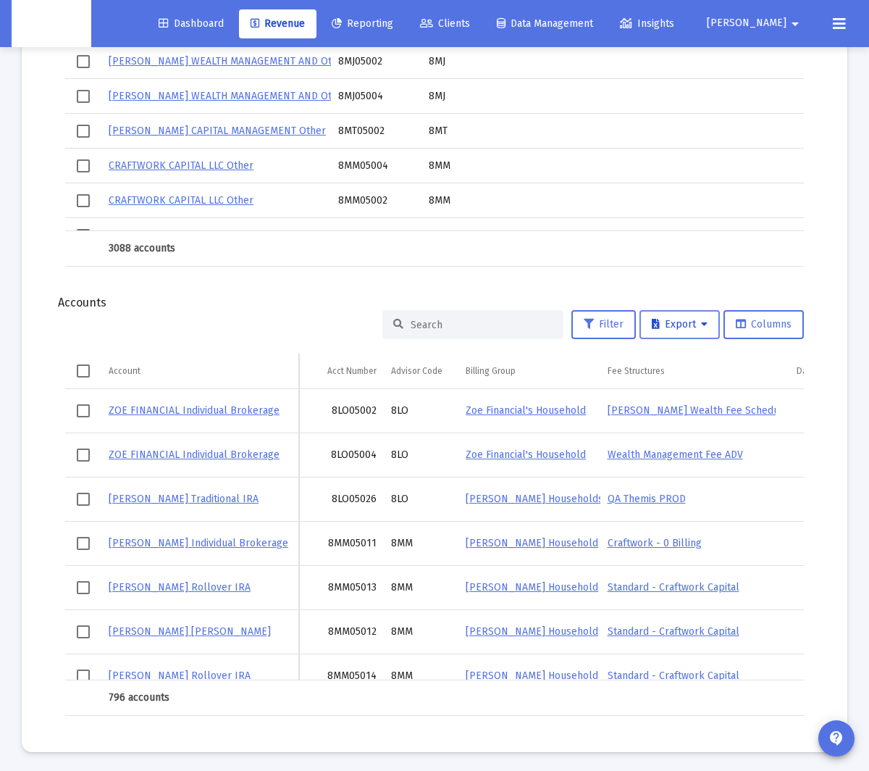
click at [700, 321] on span "Export" at bounding box center [680, 324] width 56 height 12
click at [693, 348] on button "Export All Rows" at bounding box center [686, 358] width 99 height 35
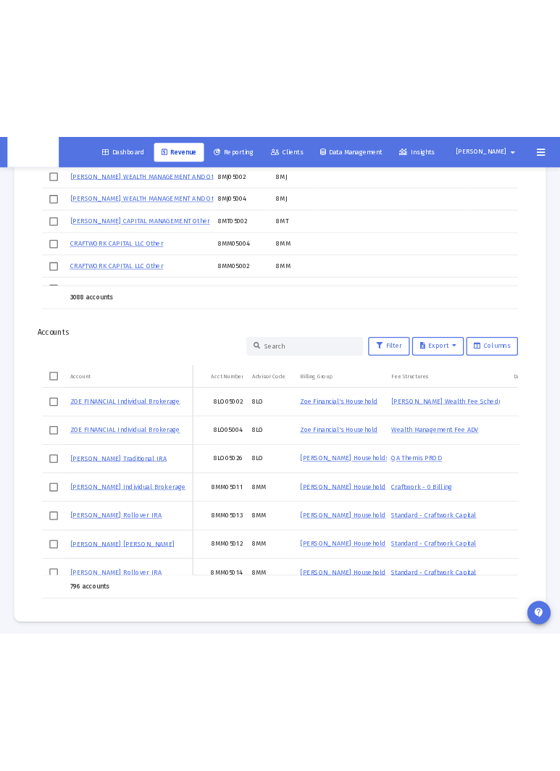
scroll to position [2030, 0]
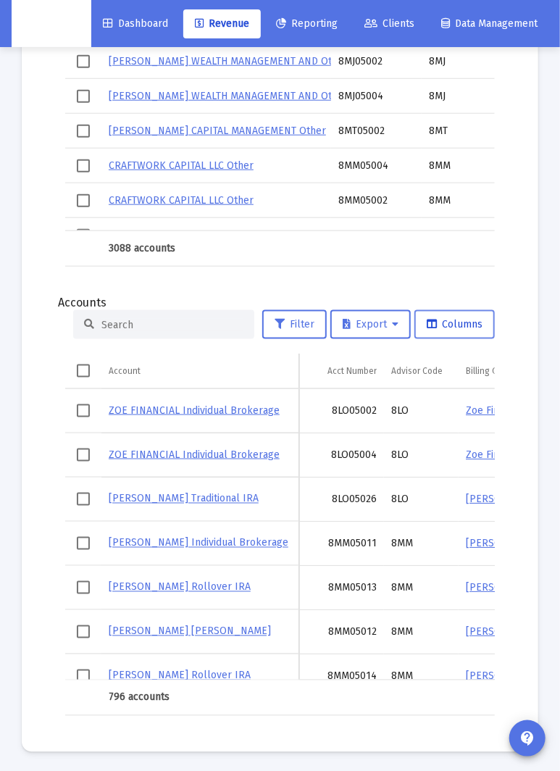
click at [442, 322] on span "Columns" at bounding box center [455, 324] width 56 height 12
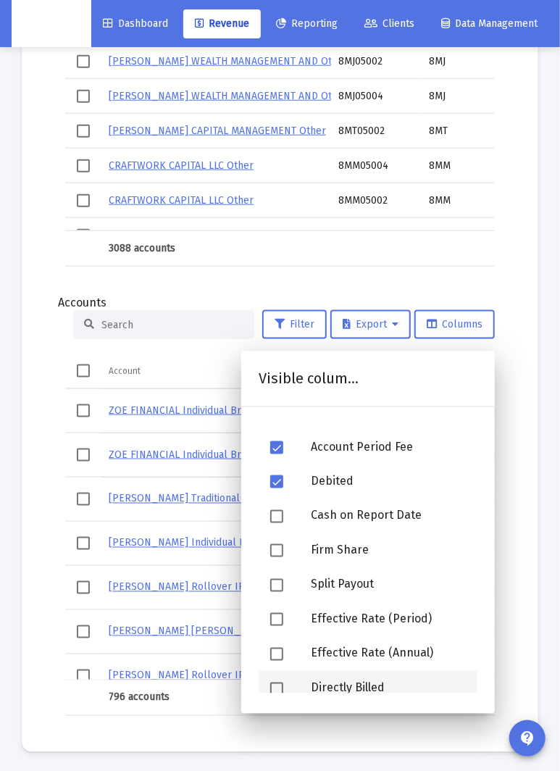
scroll to position [443, 0]
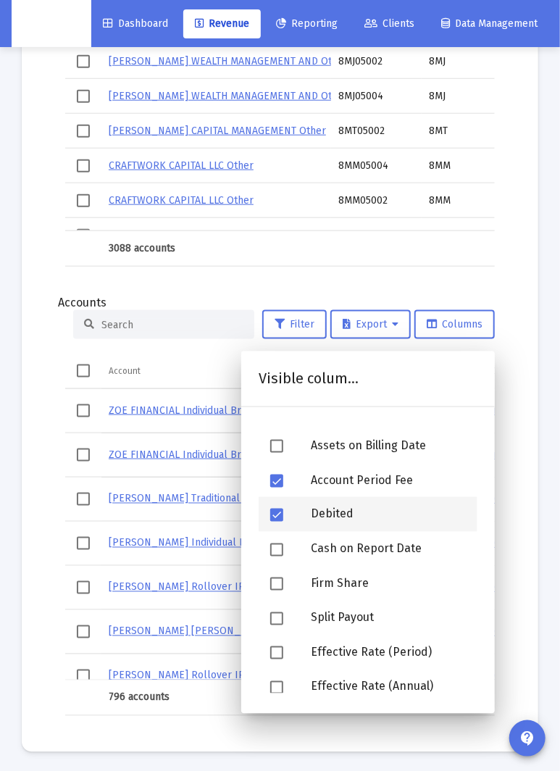
click at [327, 514] on div "Debited" at bounding box center [388, 514] width 178 height 35
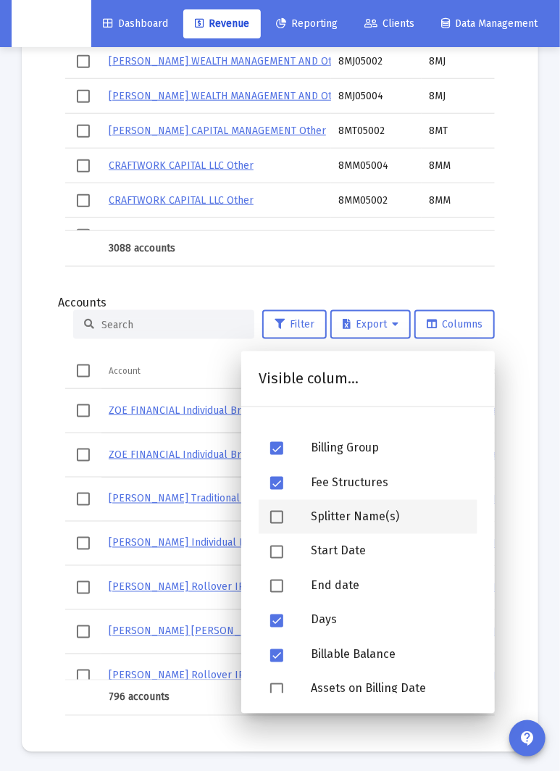
scroll to position [198, 0]
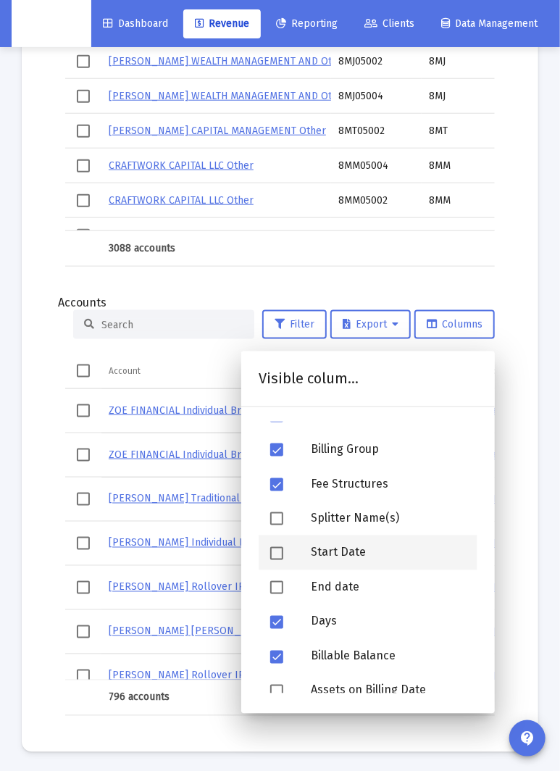
click at [321, 547] on div "Start Date" at bounding box center [388, 552] width 178 height 35
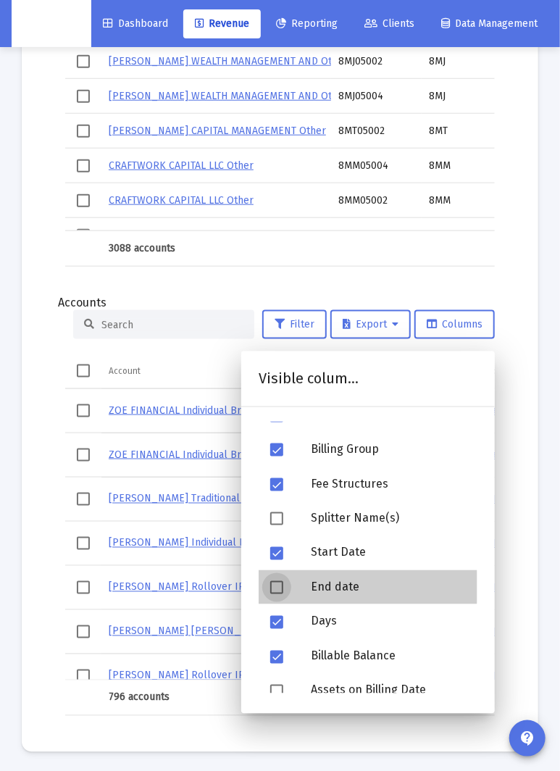
click at [328, 580] on div "End date" at bounding box center [388, 587] width 178 height 35
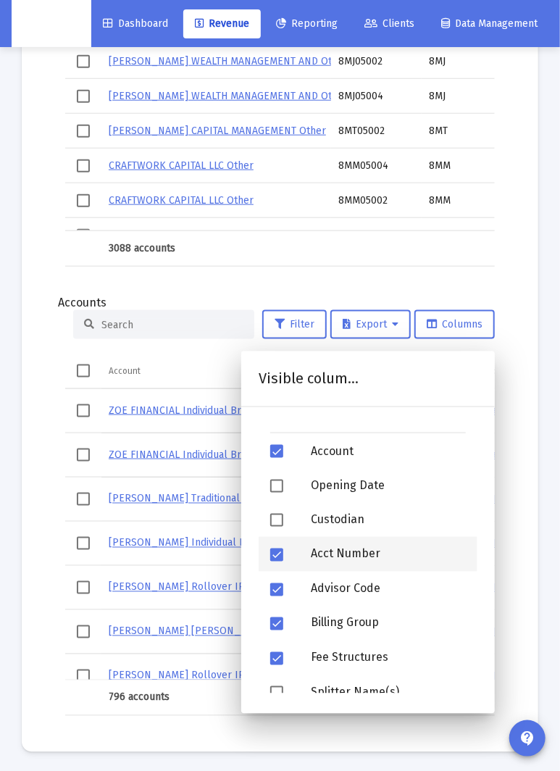
scroll to position [0, 0]
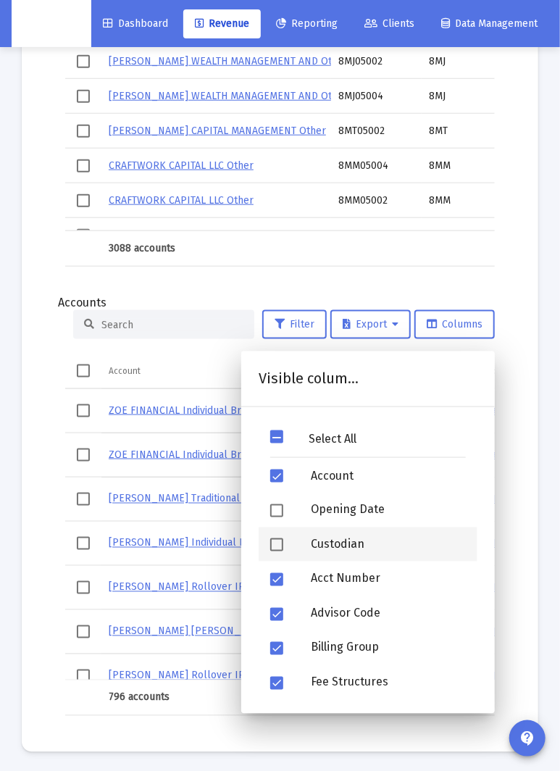
click at [365, 553] on div "Custodian" at bounding box center [388, 544] width 178 height 35
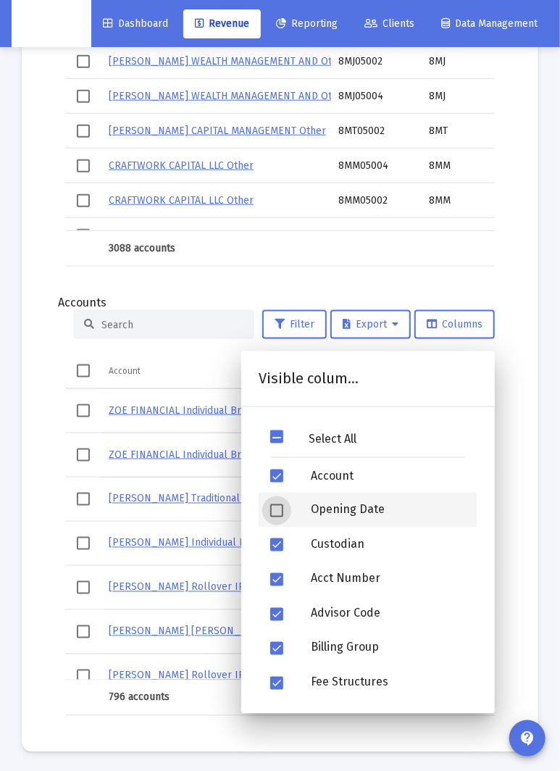
click at [362, 501] on div "Opening Date" at bounding box center [388, 510] width 178 height 35
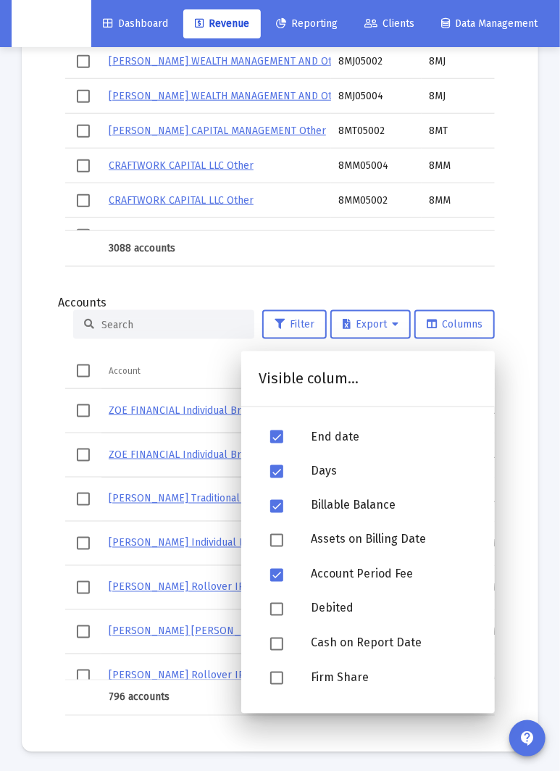
scroll to position [563, 0]
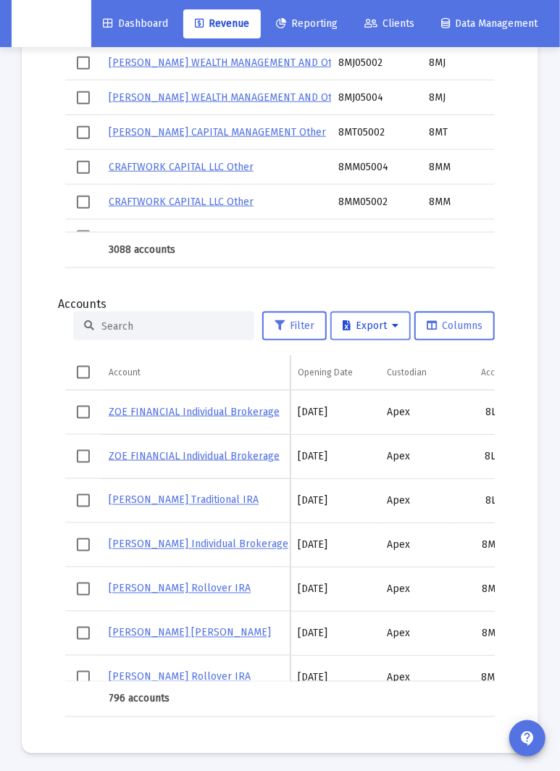
click at [396, 324] on icon at bounding box center [395, 326] width 7 height 10
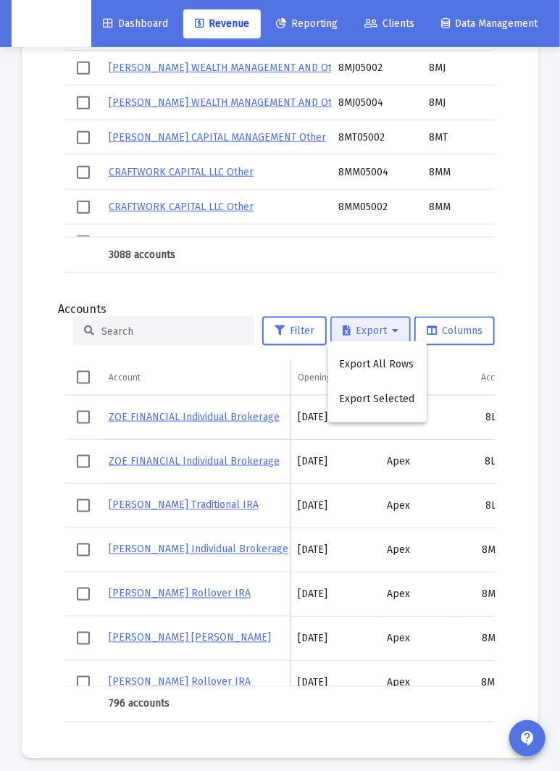
scroll to position [2025, 0]
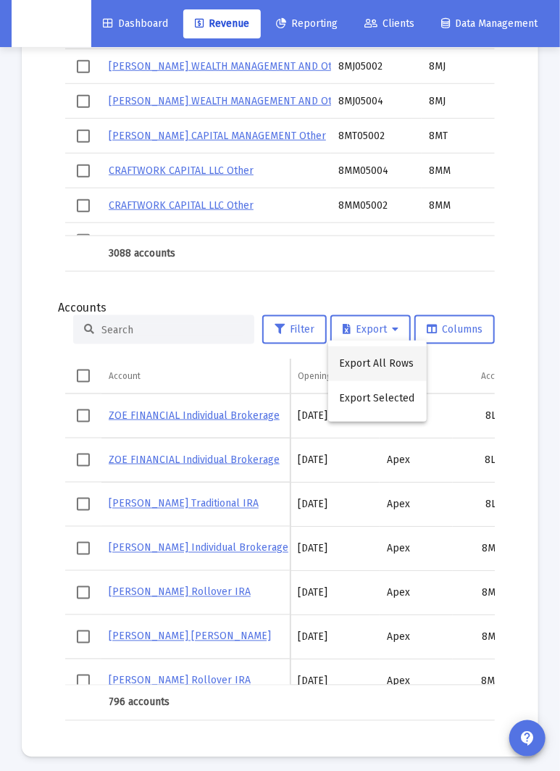
click at [401, 359] on button "Export All Rows" at bounding box center [377, 363] width 99 height 35
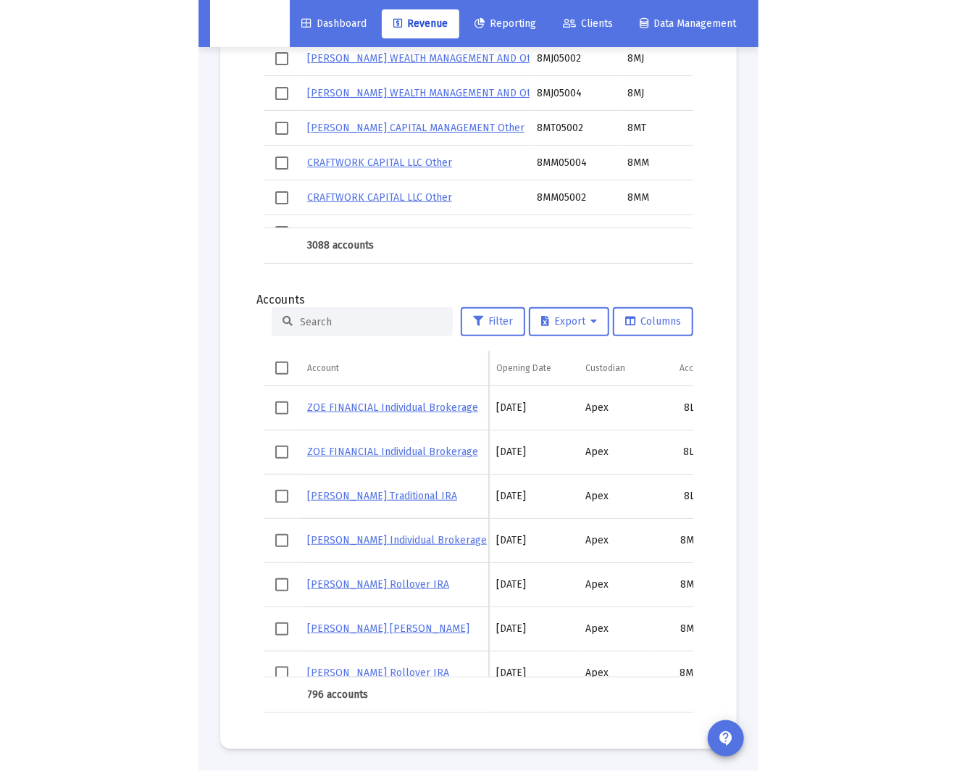
scroll to position [1620, 0]
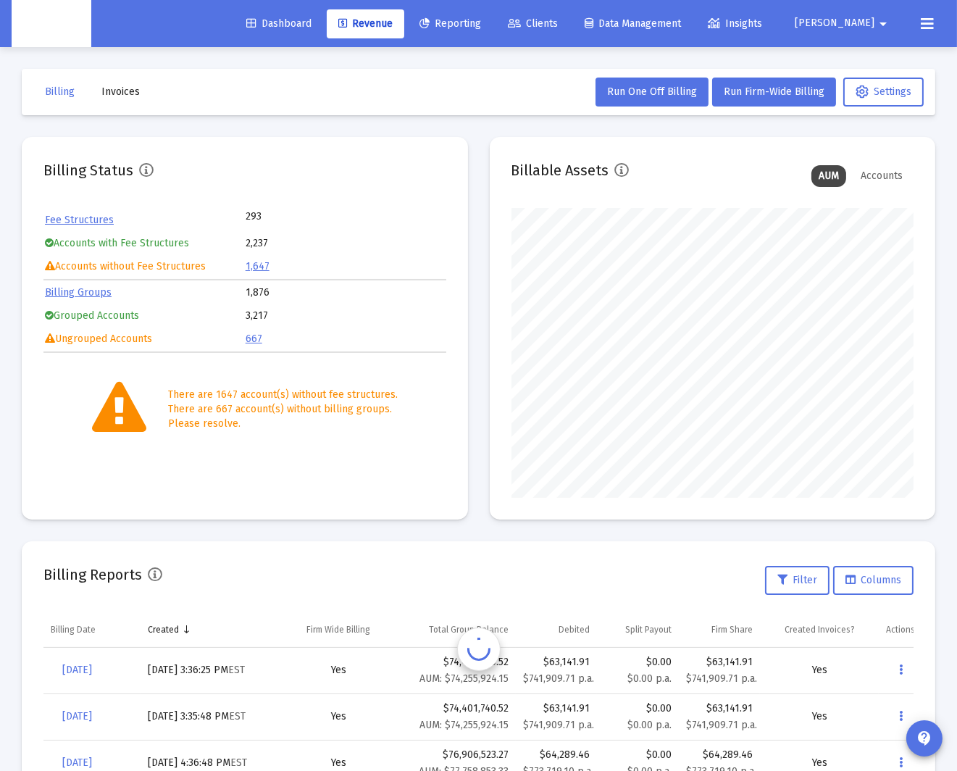
scroll to position [192, 0]
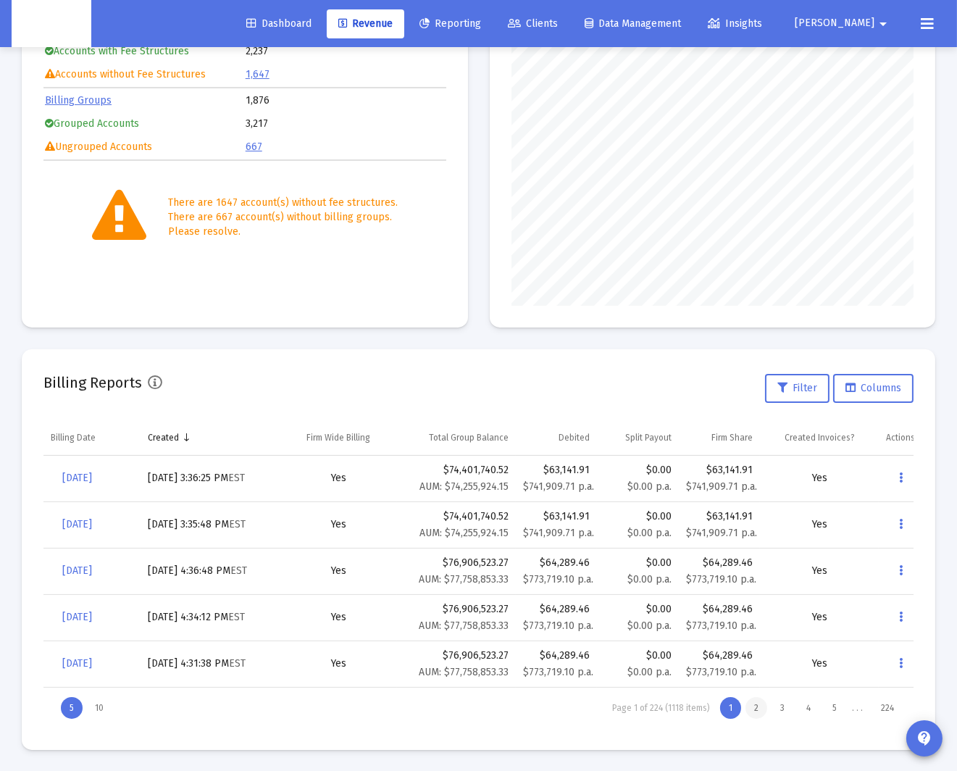
click at [755, 714] on div "2" at bounding box center [756, 708] width 22 height 22
click at [782, 711] on div "3" at bounding box center [782, 708] width 22 height 22
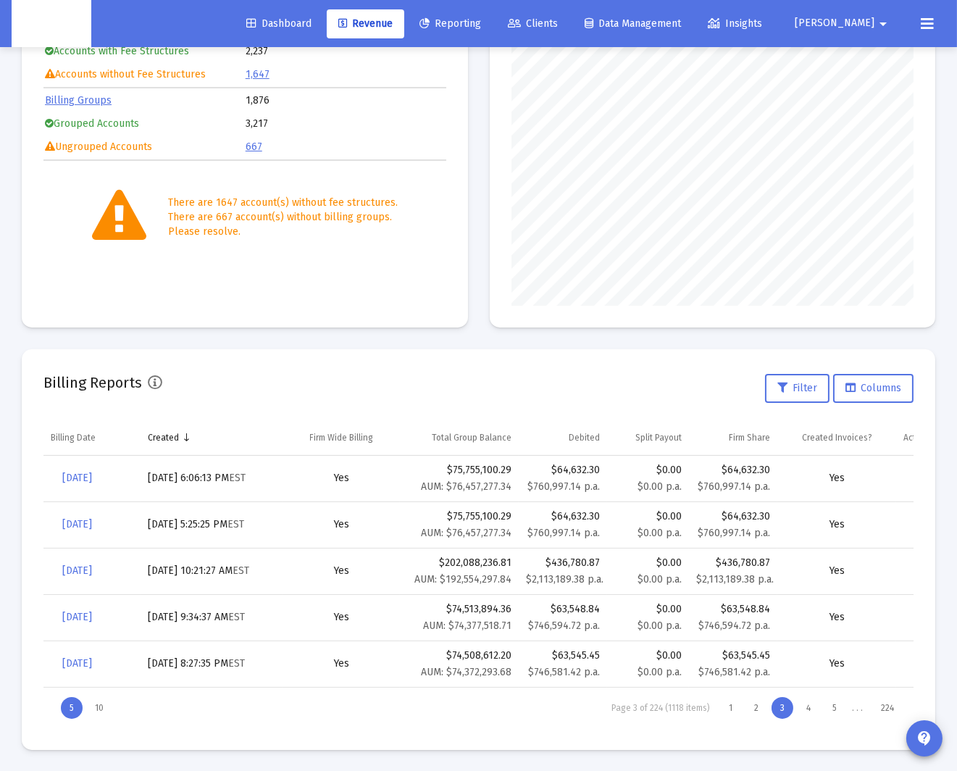
click at [307, 619] on div "Yes" at bounding box center [341, 617] width 102 height 14
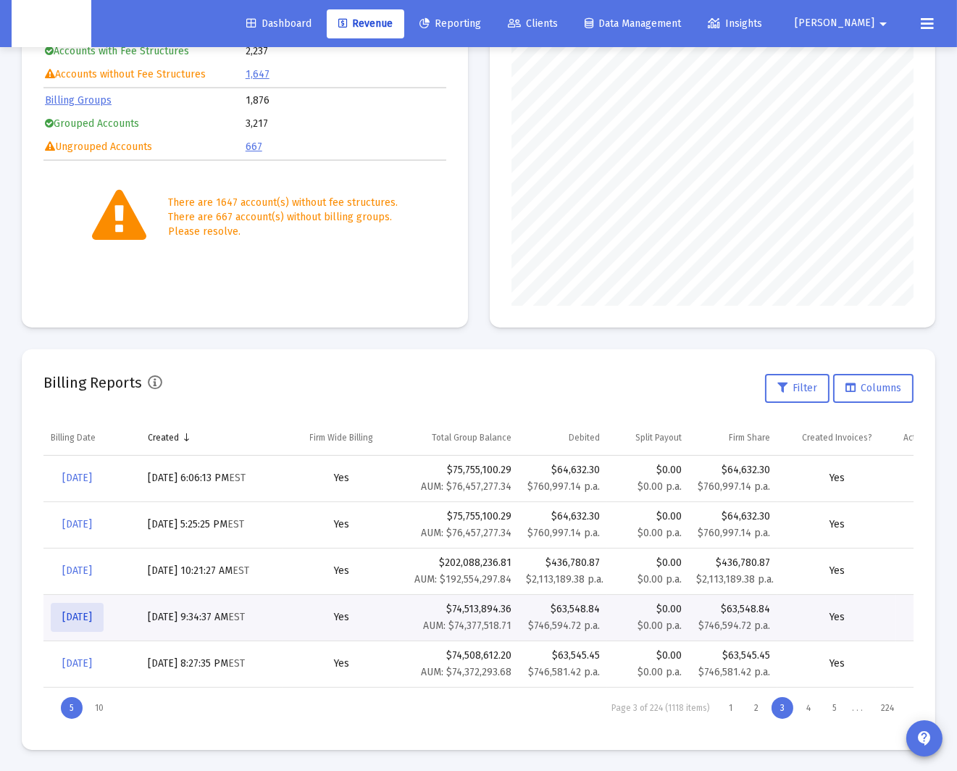
click at [88, 617] on span "[DATE]" at bounding box center [77, 617] width 30 height 12
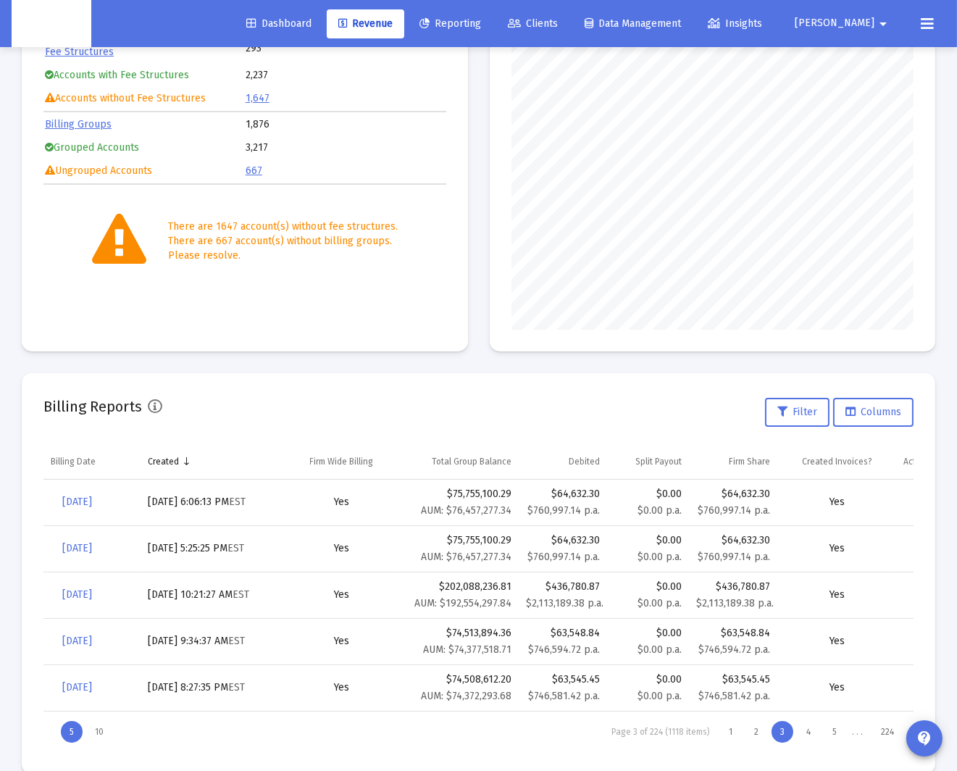
scroll to position [290, 402]
click at [808, 730] on div "4" at bounding box center [808, 732] width 22 height 22
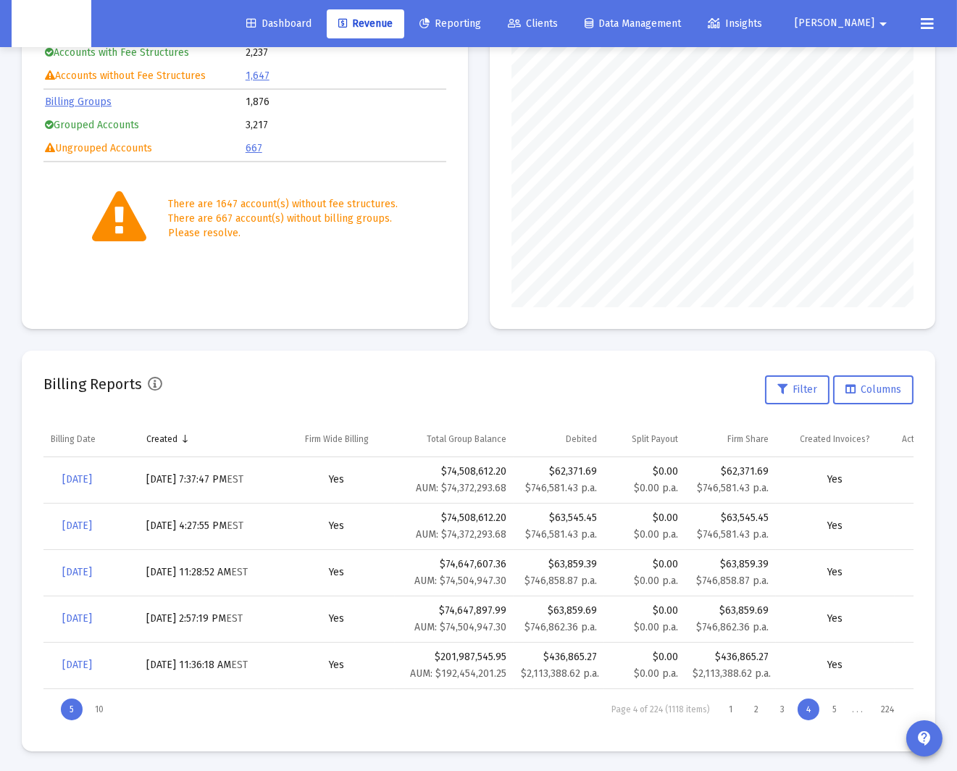
scroll to position [192, 0]
click at [836, 706] on div "5" at bounding box center [835, 708] width 22 height 22
click at [834, 705] on div "6" at bounding box center [834, 708] width 22 height 22
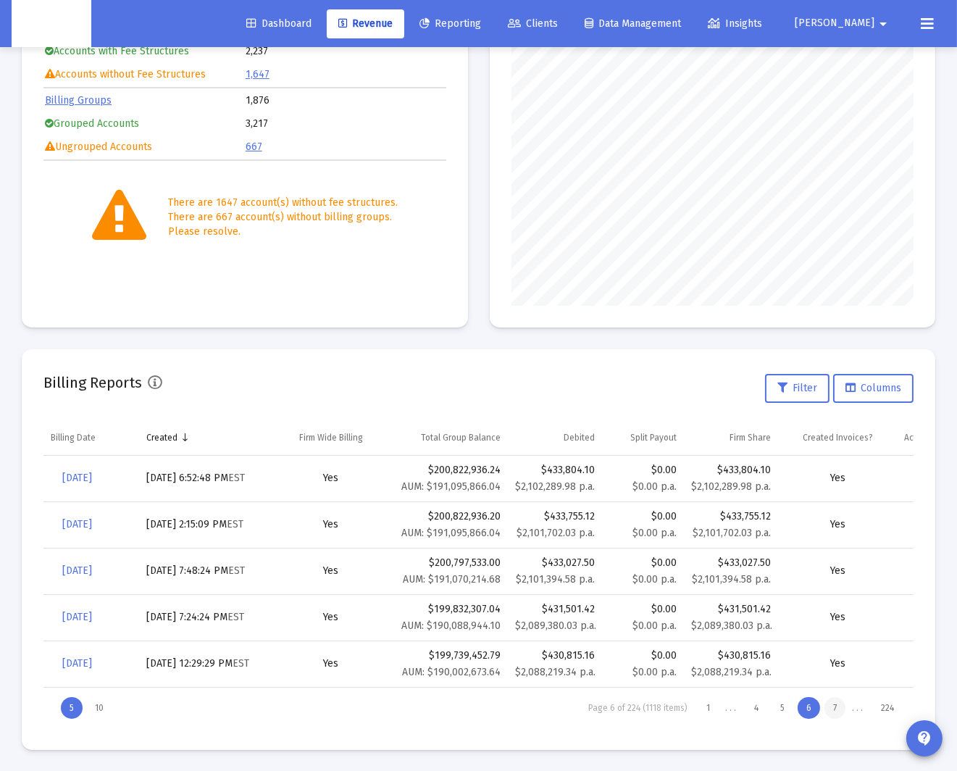
click at [833, 705] on div "7" at bounding box center [834, 708] width 21 height 22
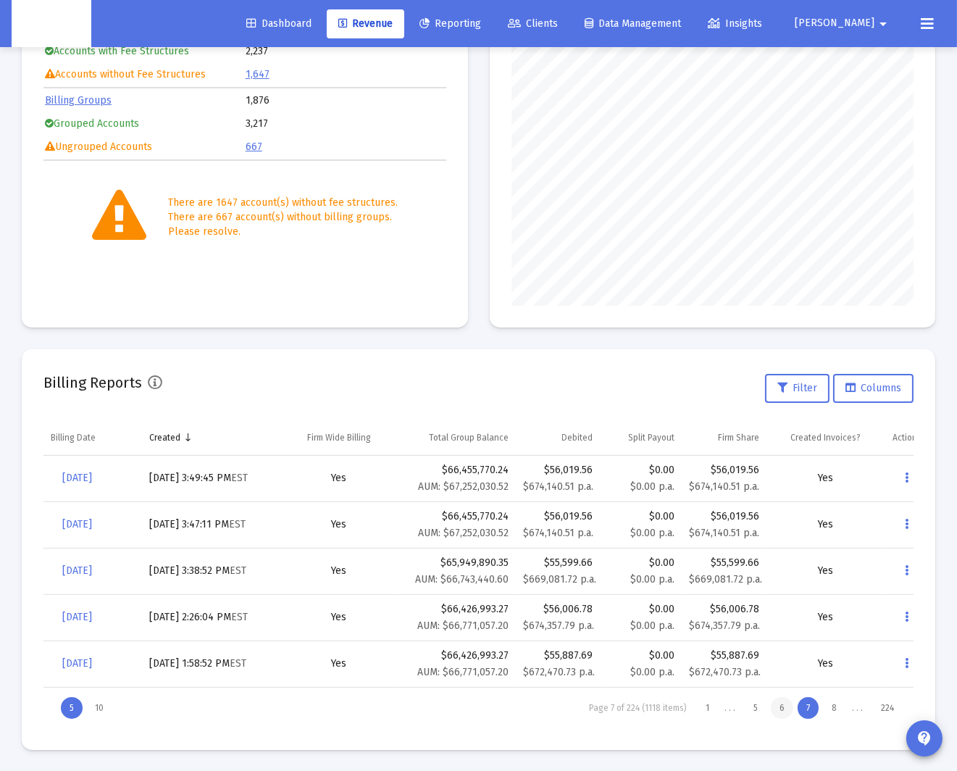
click at [790, 708] on div "6" at bounding box center [782, 708] width 22 height 22
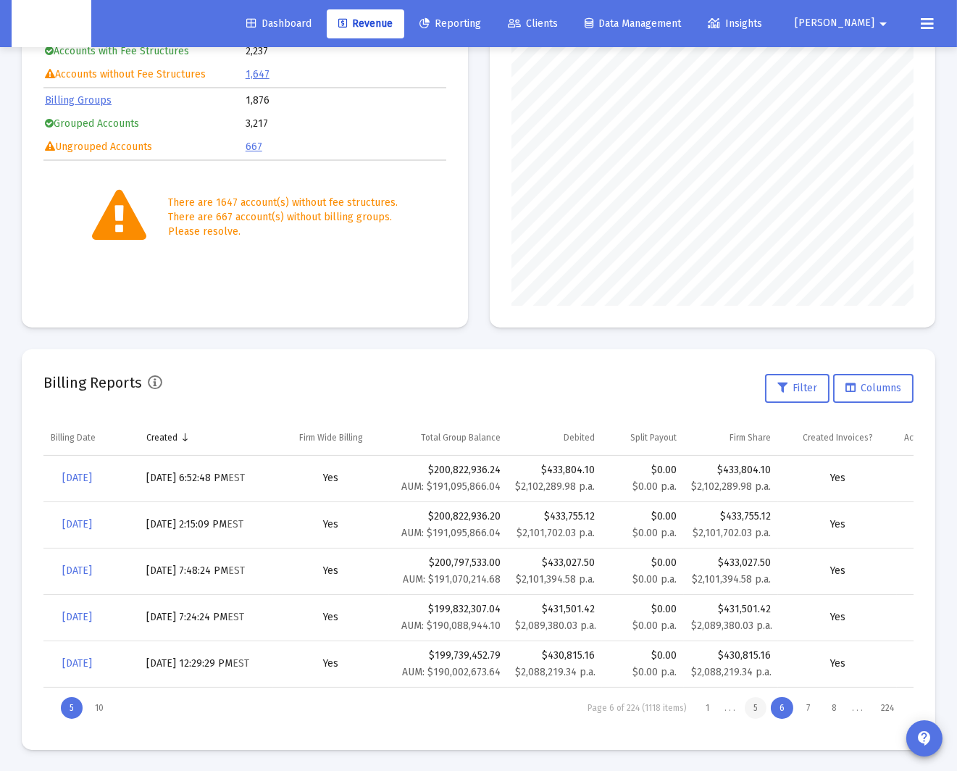
click at [755, 712] on div "5" at bounding box center [756, 708] width 22 height 22
click at [755, 712] on div "4" at bounding box center [756, 708] width 22 height 22
click at [803, 708] on div "5" at bounding box center [808, 708] width 22 height 22
click at [709, 705] on div "1" at bounding box center [707, 708] width 21 height 22
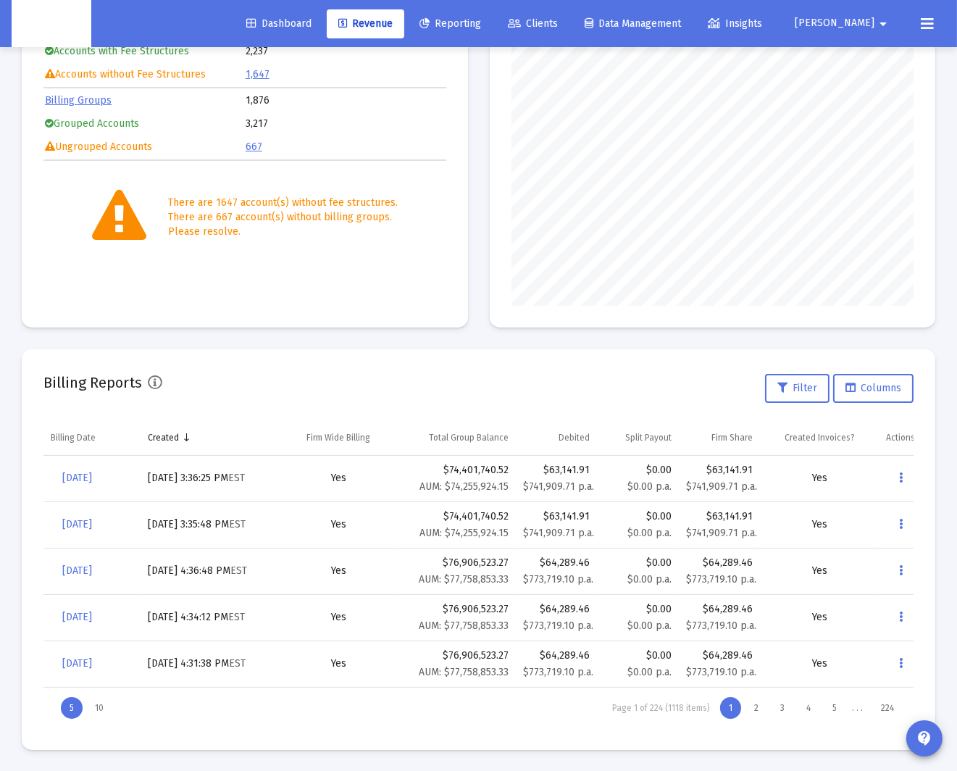
scroll to position [0, 0]
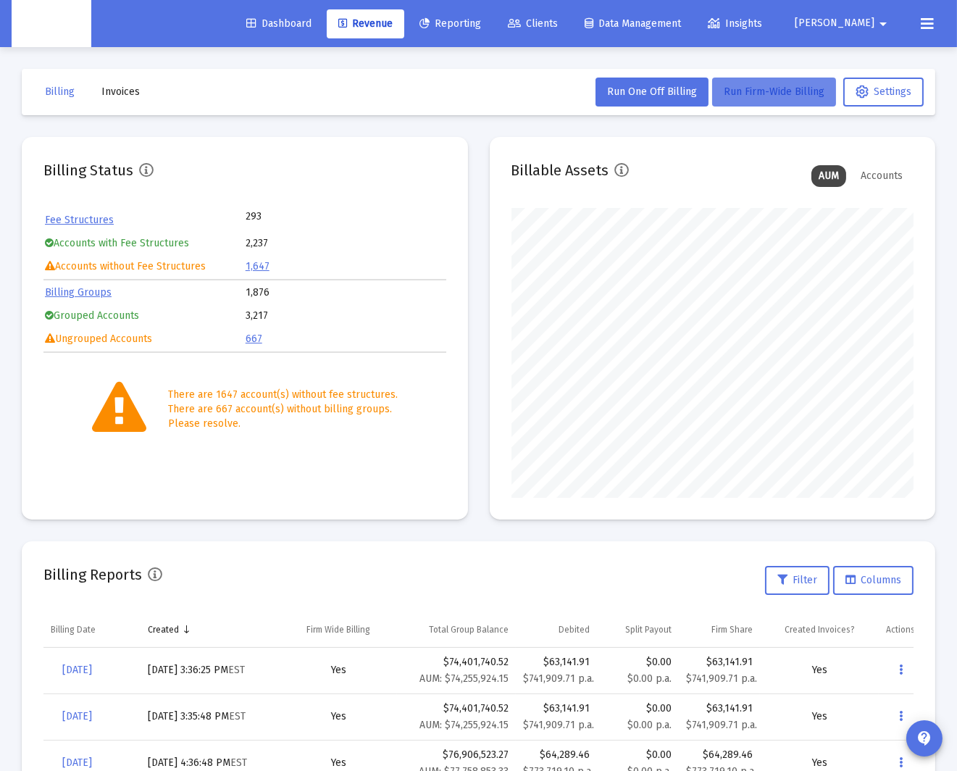
click at [770, 91] on span "Run Firm-Wide Billing" at bounding box center [774, 91] width 101 height 12
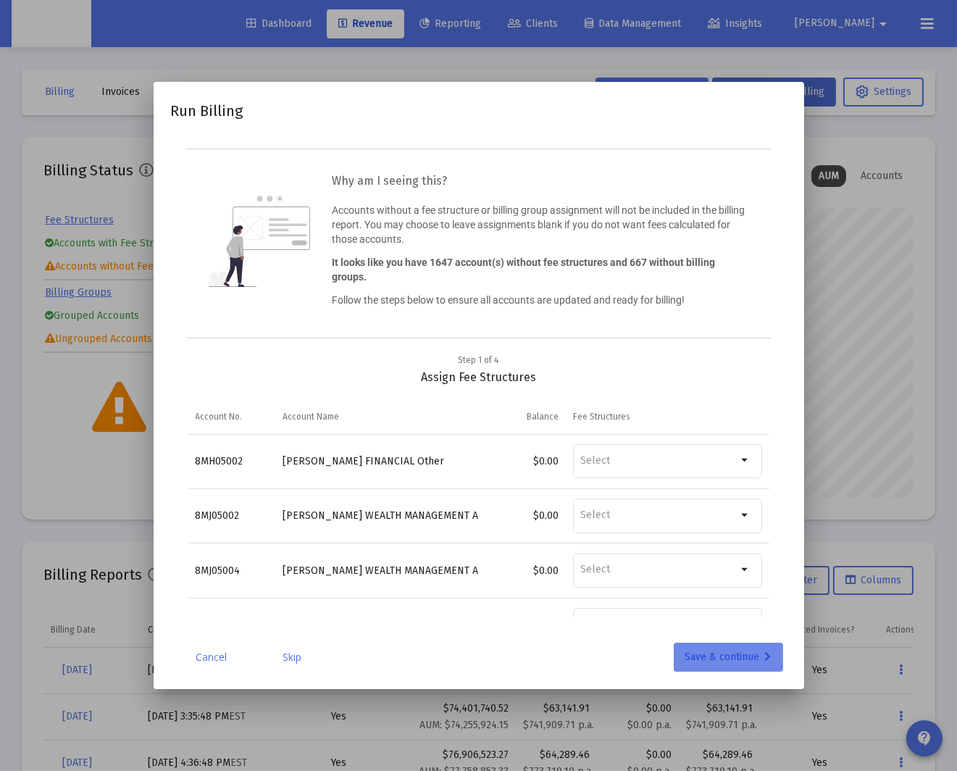
click at [729, 650] on div "Save & continue" at bounding box center [728, 656] width 86 height 29
click at [729, 655] on div "Save & continue" at bounding box center [728, 656] width 86 height 29
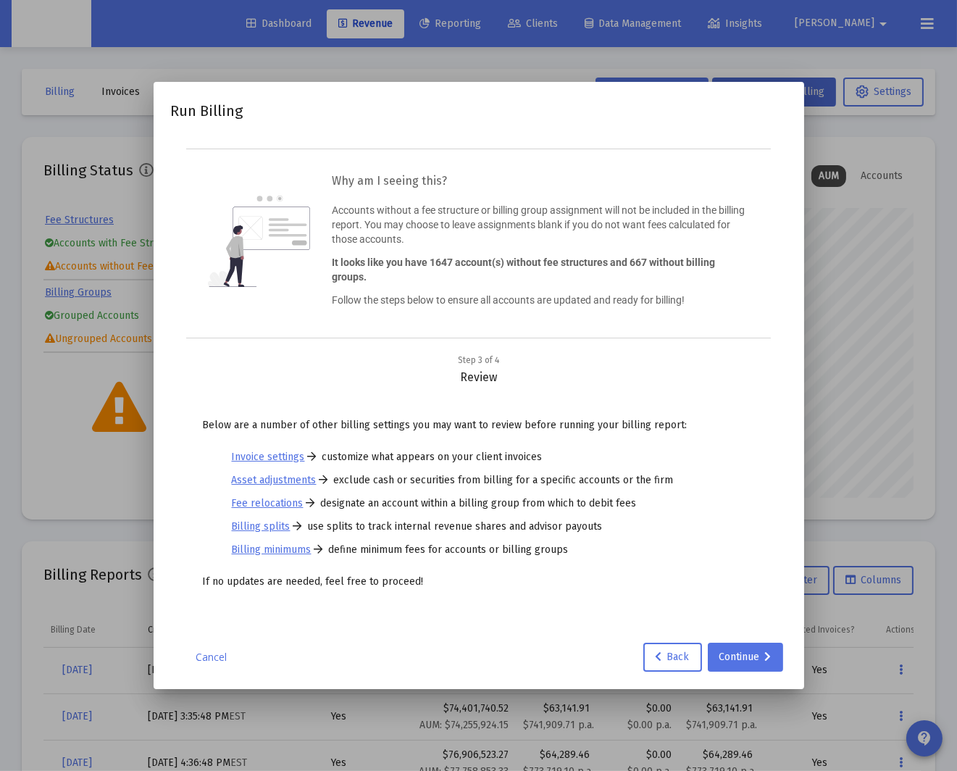
click at [748, 639] on div "Run Billing Why am I seeing this? Accounts without a fee structure or billing g…" at bounding box center [479, 385] width 616 height 572
click at [742, 655] on div "Continue" at bounding box center [745, 656] width 52 height 29
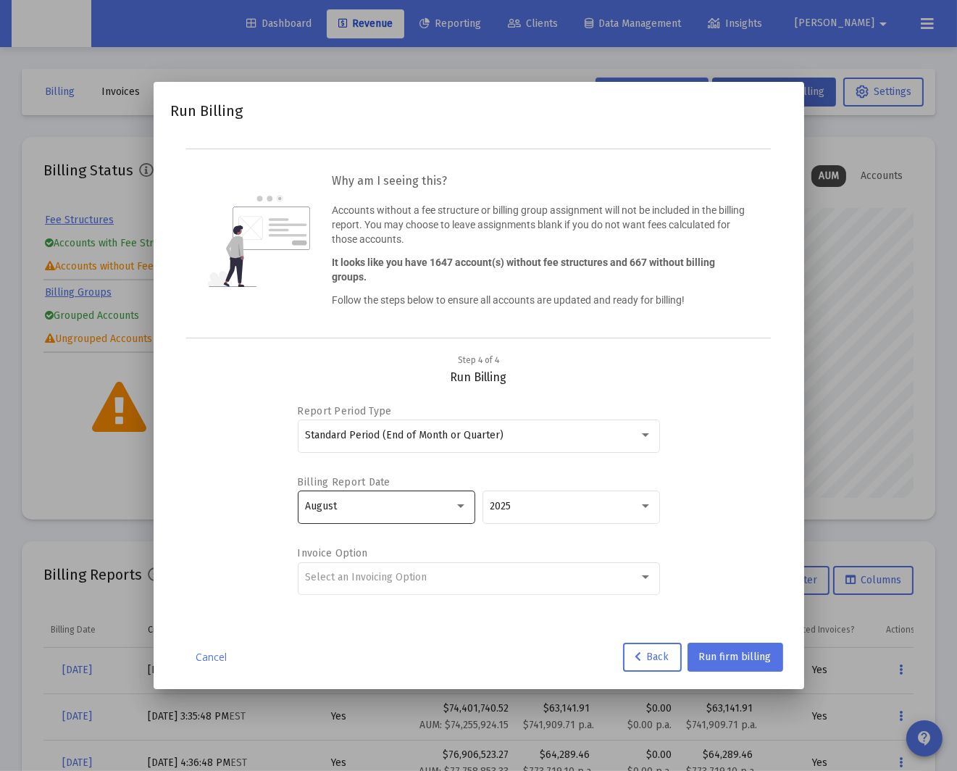
click at [430, 499] on div "August" at bounding box center [386, 505] width 162 height 35
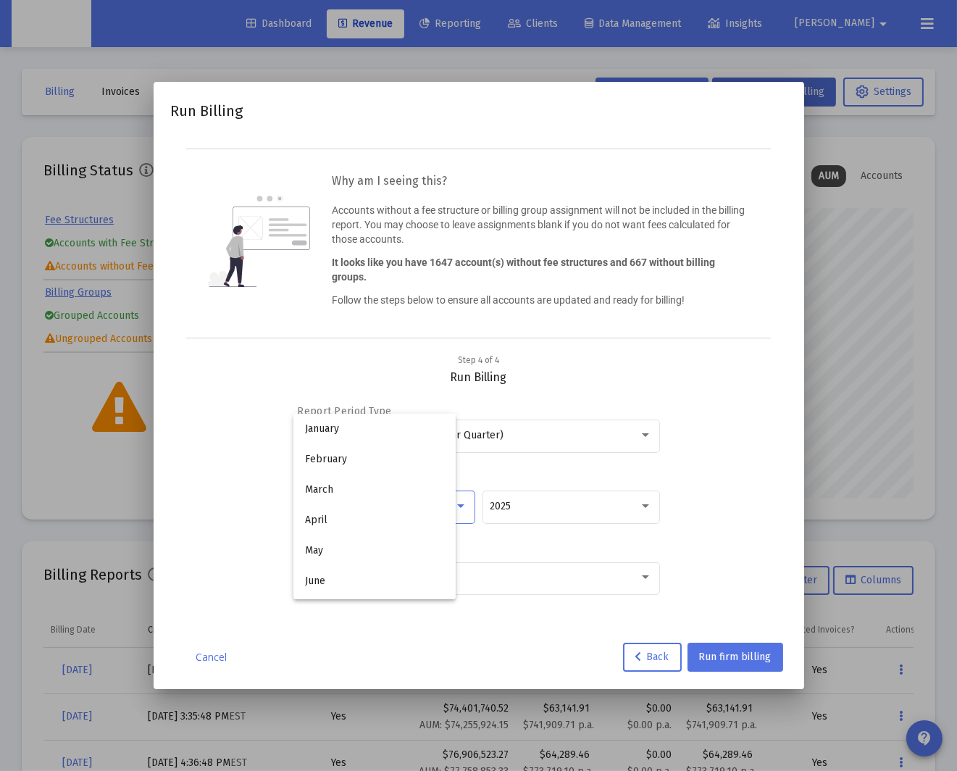
scroll to position [135, 0]
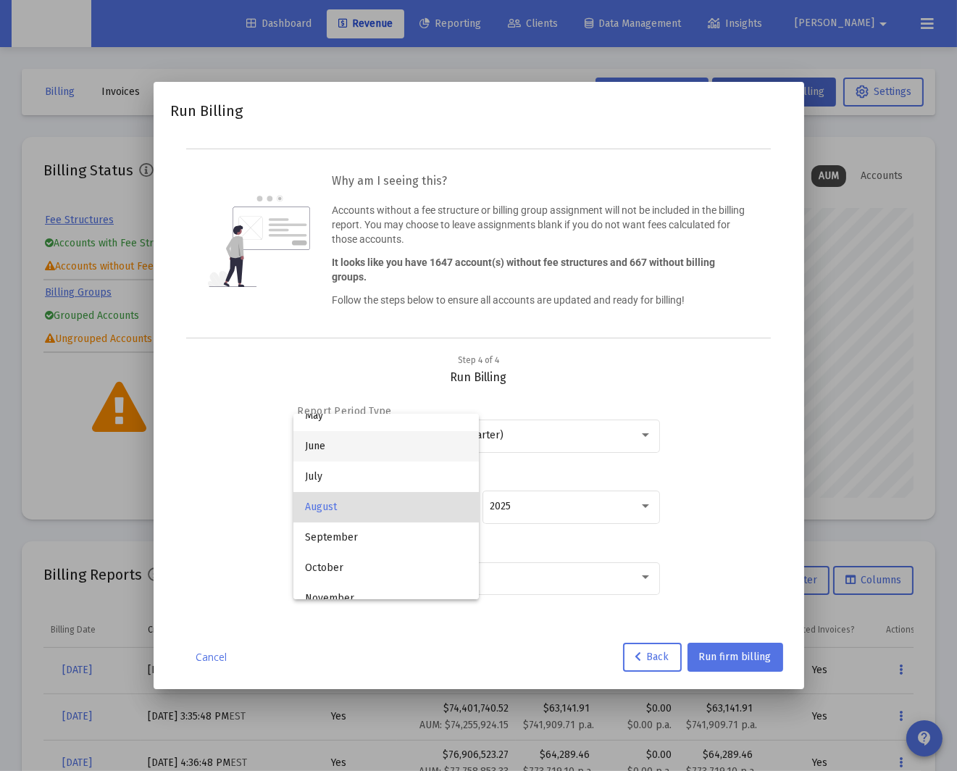
click at [411, 456] on span "June" at bounding box center [386, 446] width 162 height 30
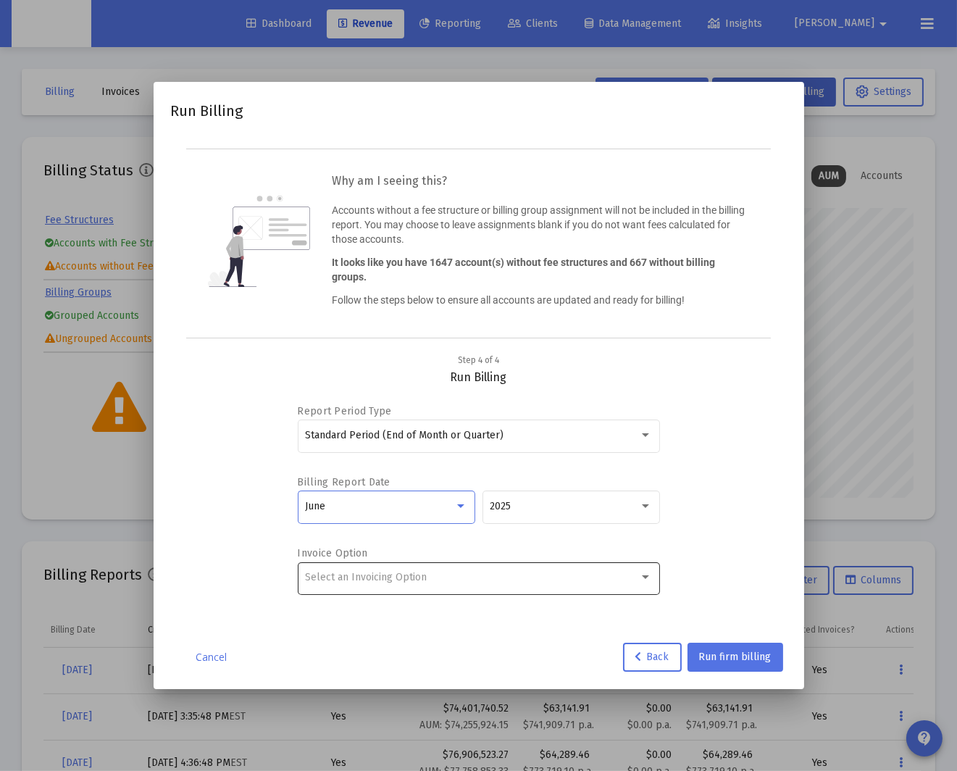
click at [445, 590] on div "Select an Invoicing Option" at bounding box center [478, 576] width 347 height 35
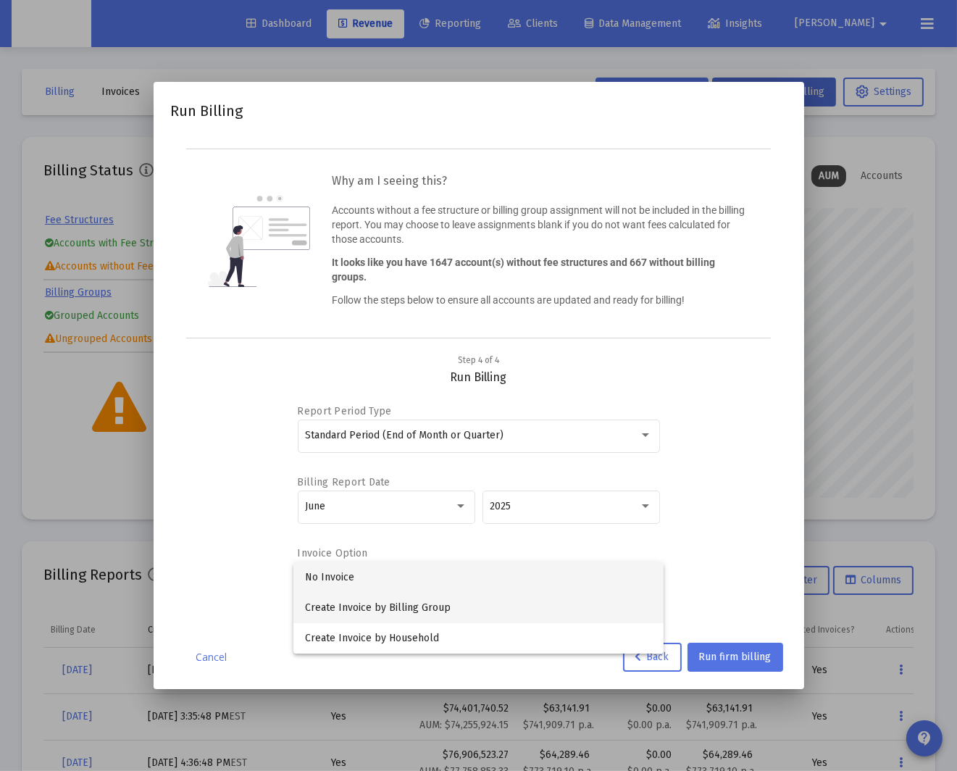
click at [437, 607] on span "Create Invoice by Billing Group" at bounding box center [478, 608] width 347 height 30
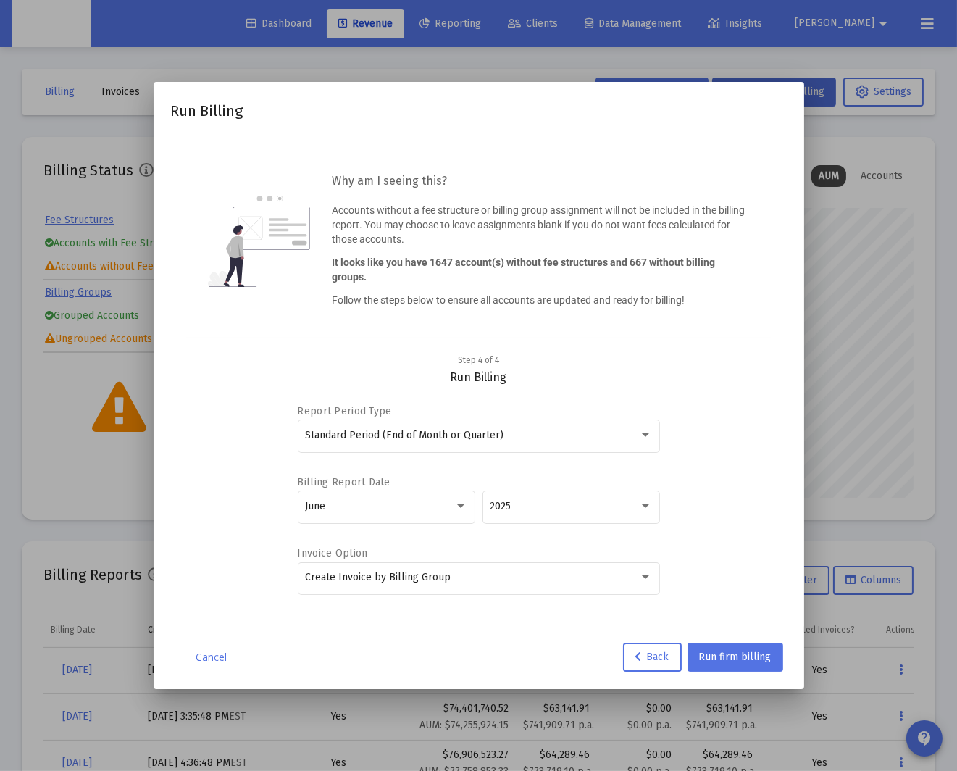
click at [767, 587] on div "Report Period Type Standard Period (End of Month or Quarter) Billing Report Dat…" at bounding box center [478, 501] width 581 height 232
click at [741, 658] on span "Run firm billing" at bounding box center [735, 656] width 72 height 12
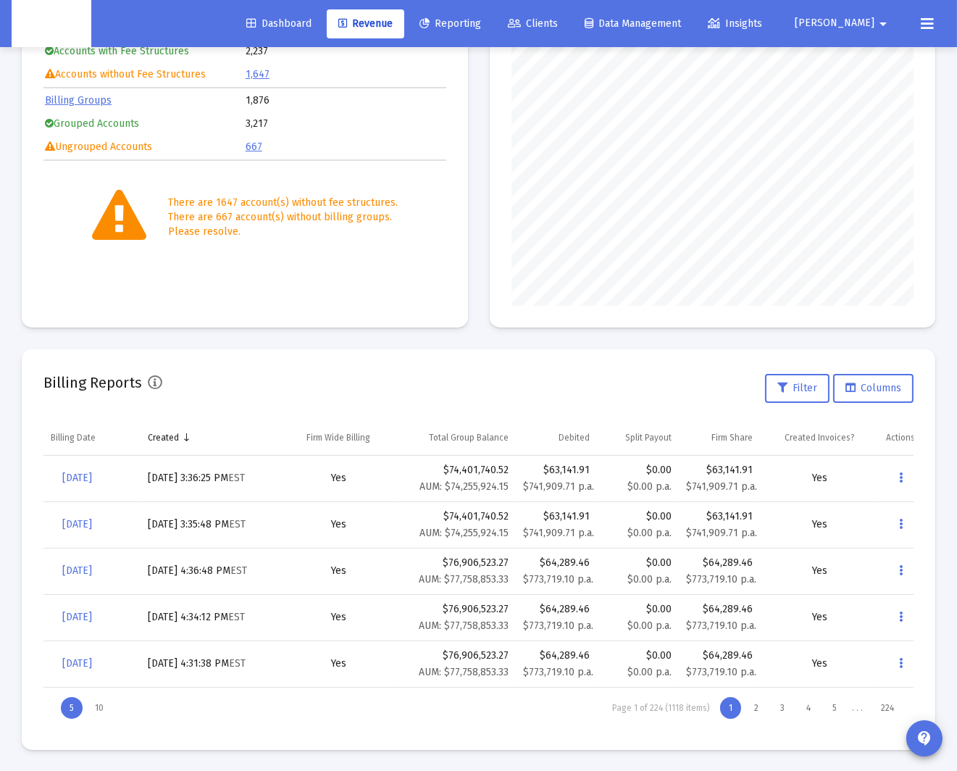
scroll to position [0, 13]
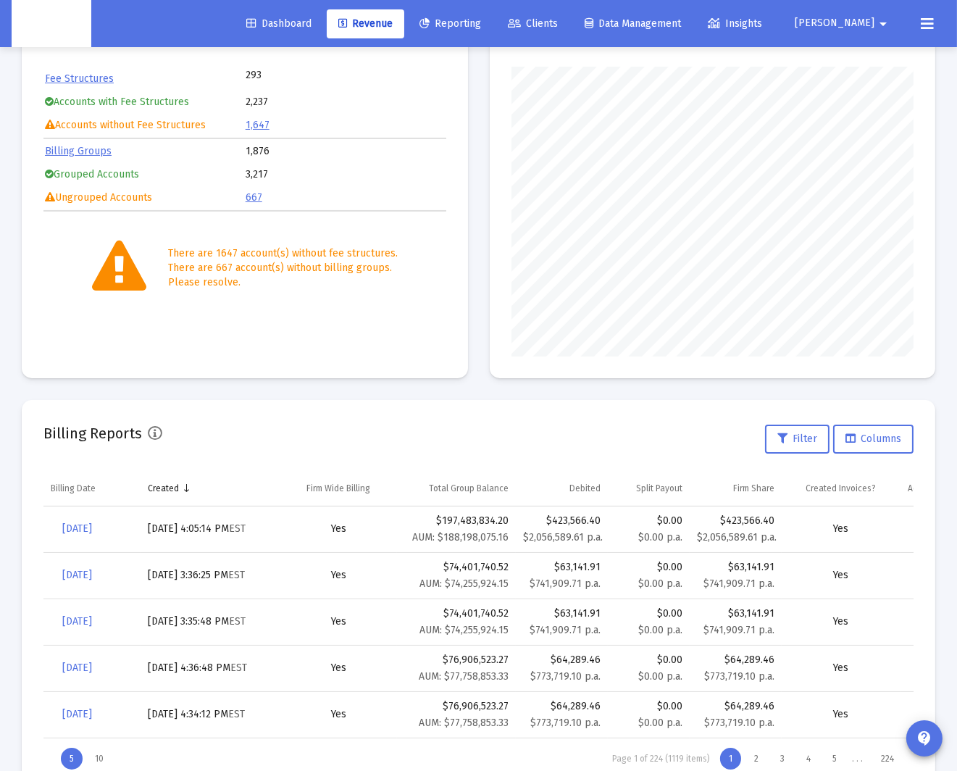
scroll to position [143, 0]
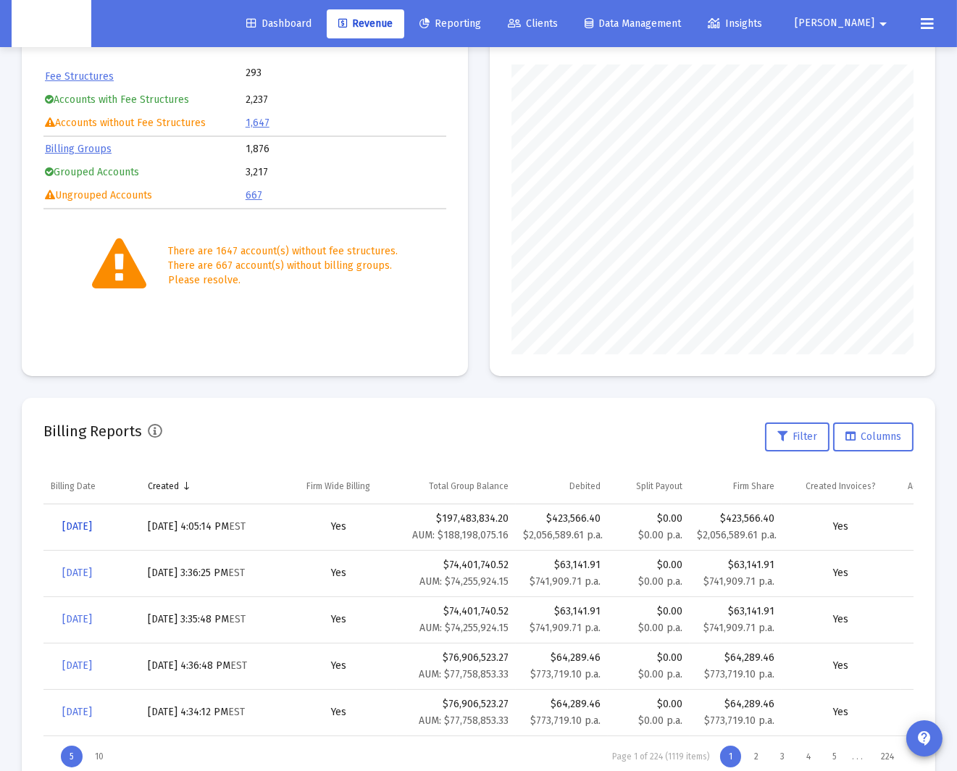
click at [92, 526] on span "[DATE]" at bounding box center [77, 526] width 30 height 12
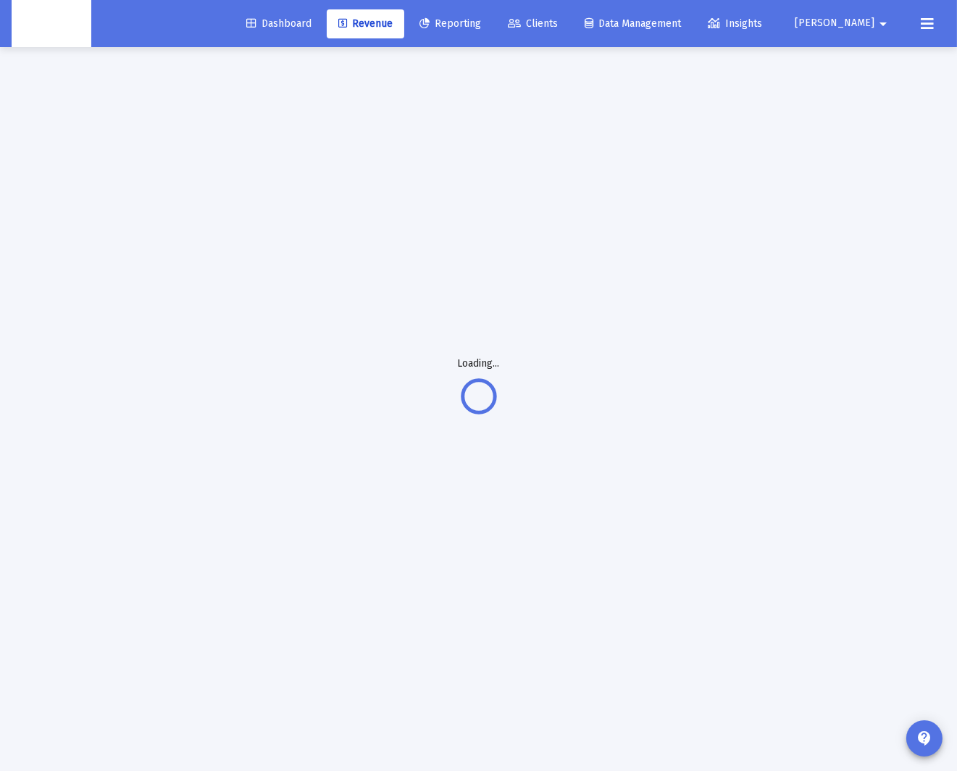
scroll to position [47, 0]
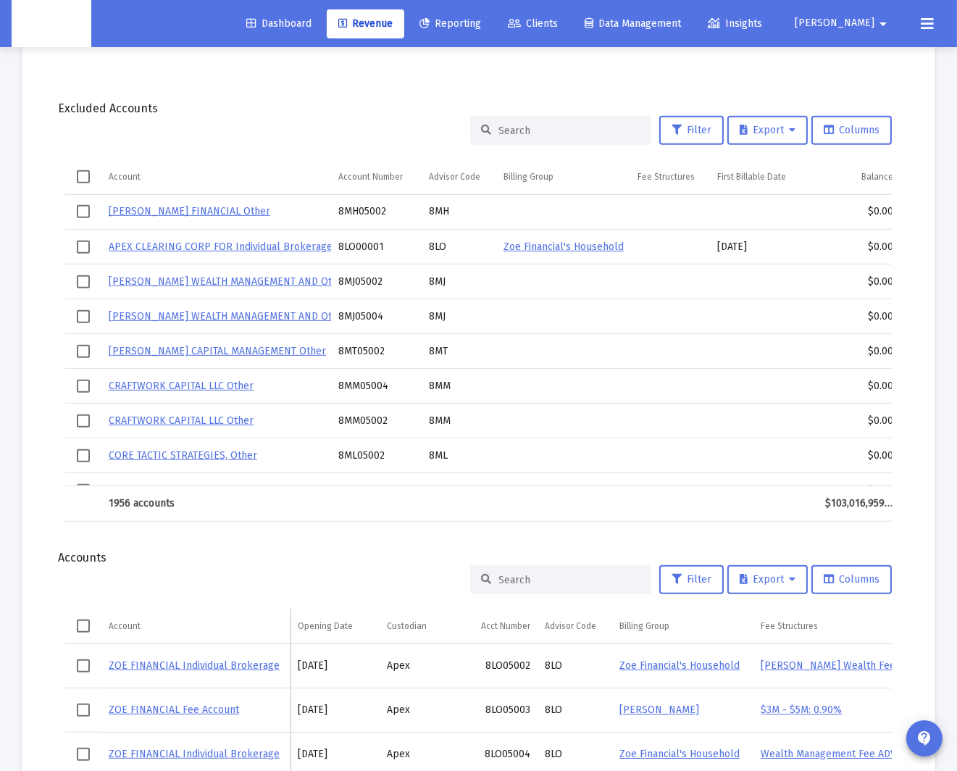
scroll to position [1624, 0]
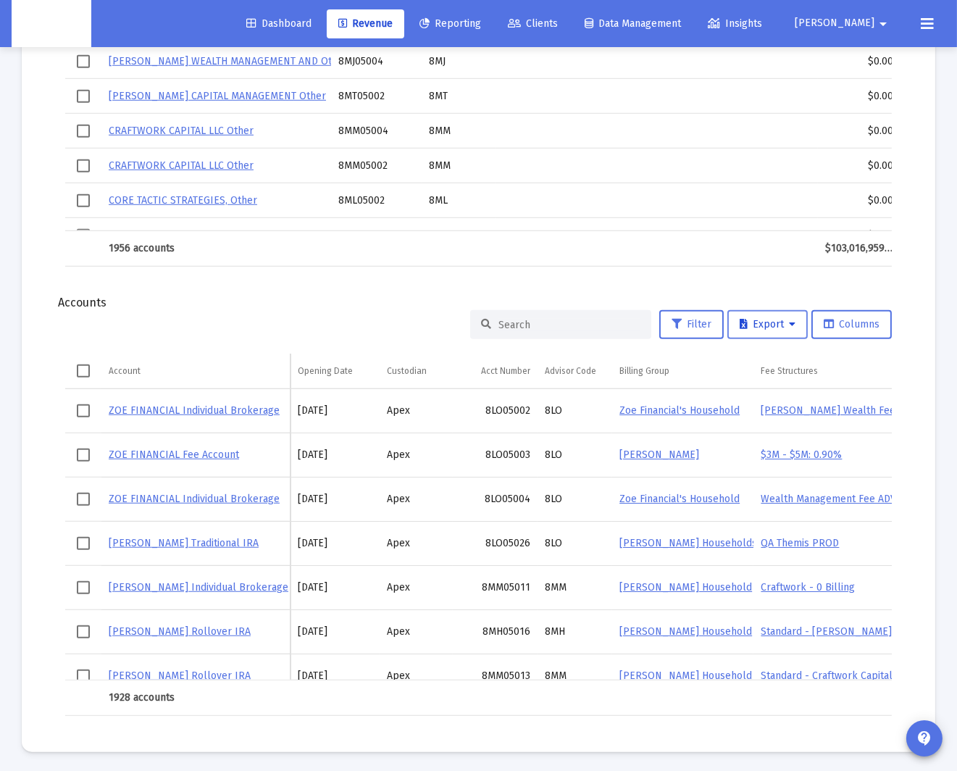
click at [761, 324] on span "Export" at bounding box center [768, 324] width 56 height 12
click at [769, 351] on button "Export All Rows" at bounding box center [773, 358] width 99 height 35
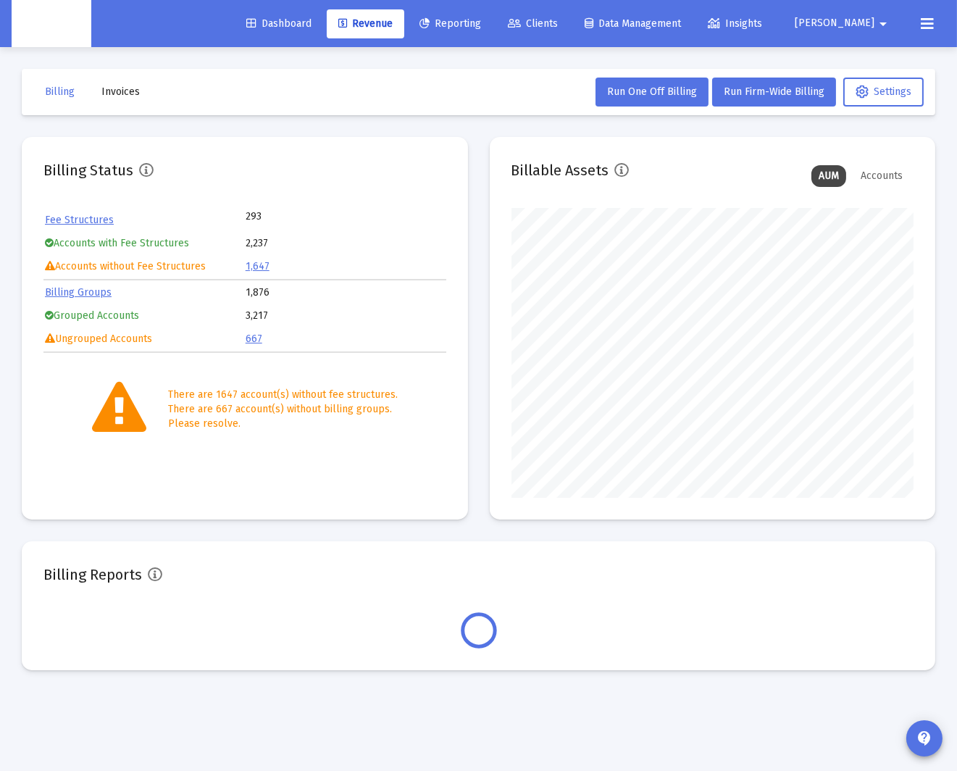
scroll to position [290, 402]
click at [771, 87] on span "Run Firm-Wide Billing" at bounding box center [774, 91] width 101 height 12
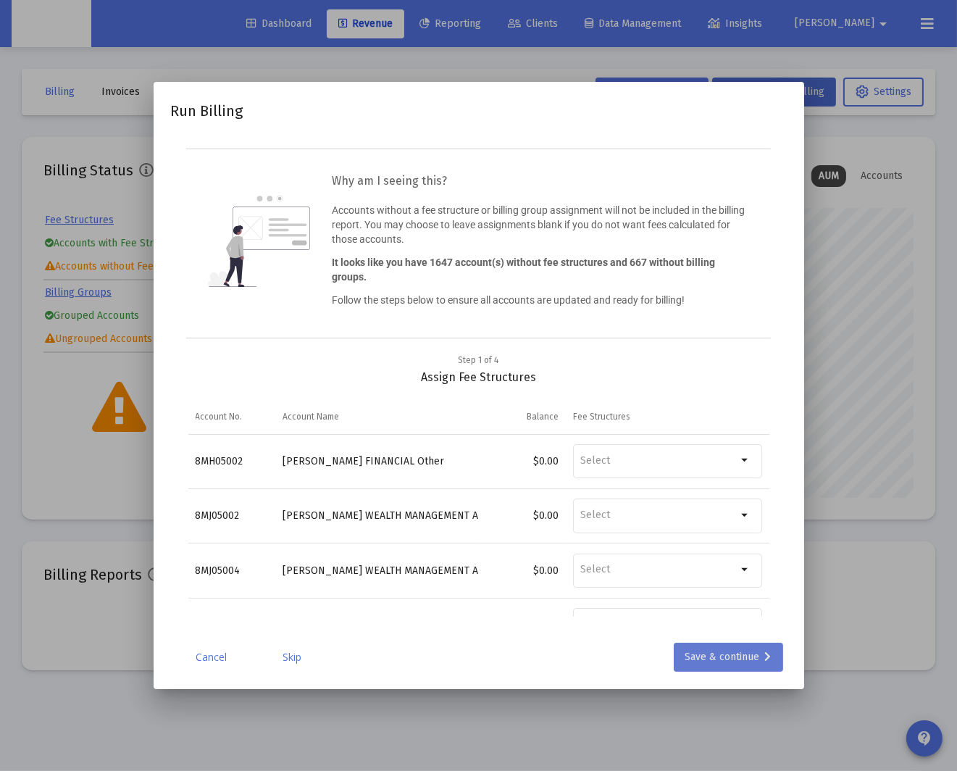
click at [732, 663] on div "Save & continue" at bounding box center [728, 656] width 86 height 29
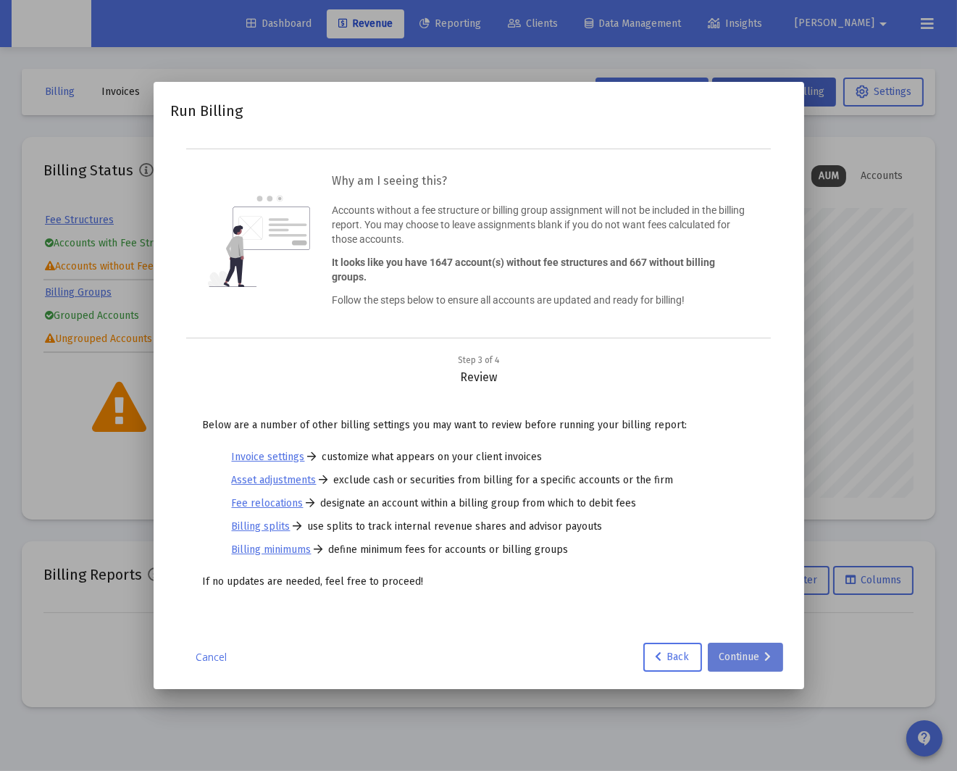
click at [732, 662] on div "Continue" at bounding box center [745, 656] width 52 height 29
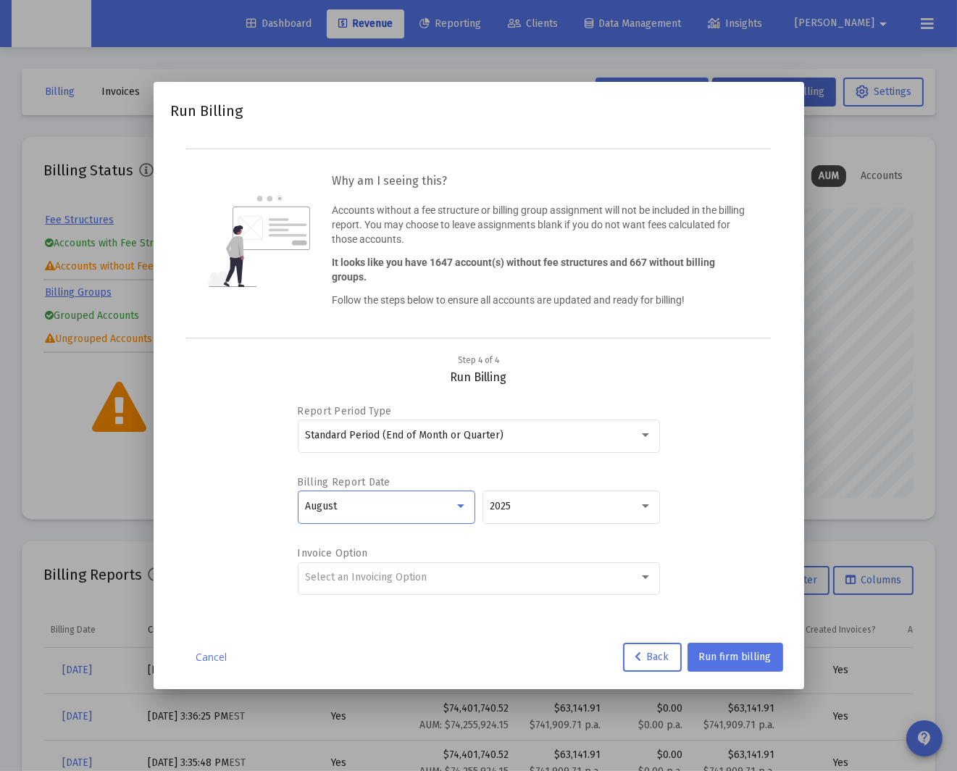
click at [443, 511] on div "August" at bounding box center [379, 507] width 149 height 12
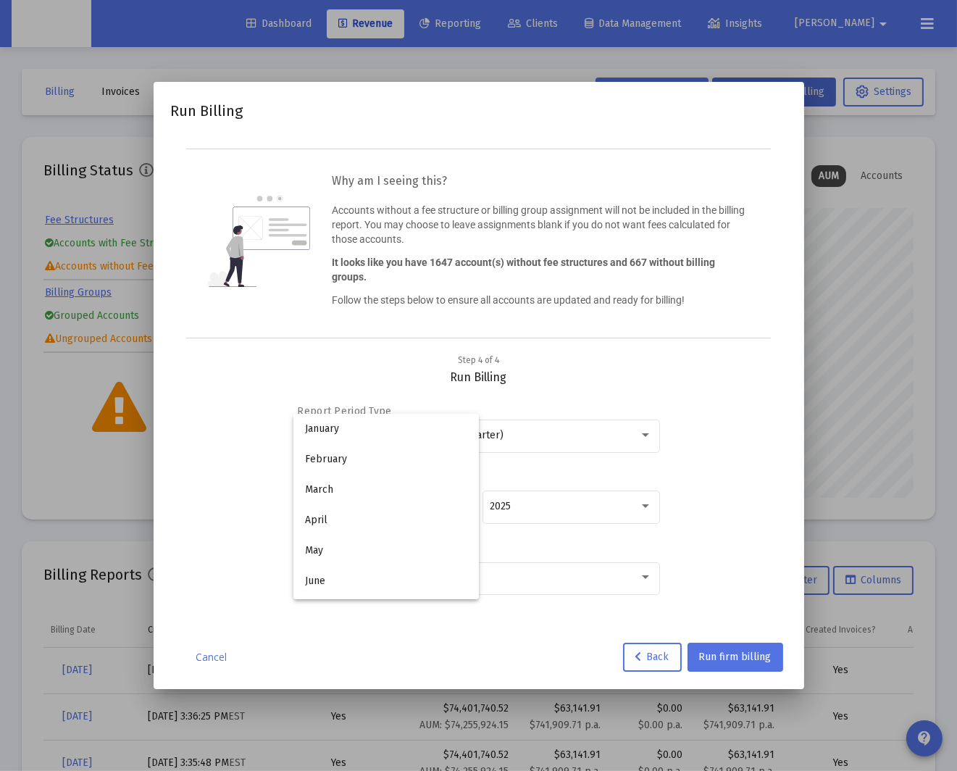
scroll to position [135, 0]
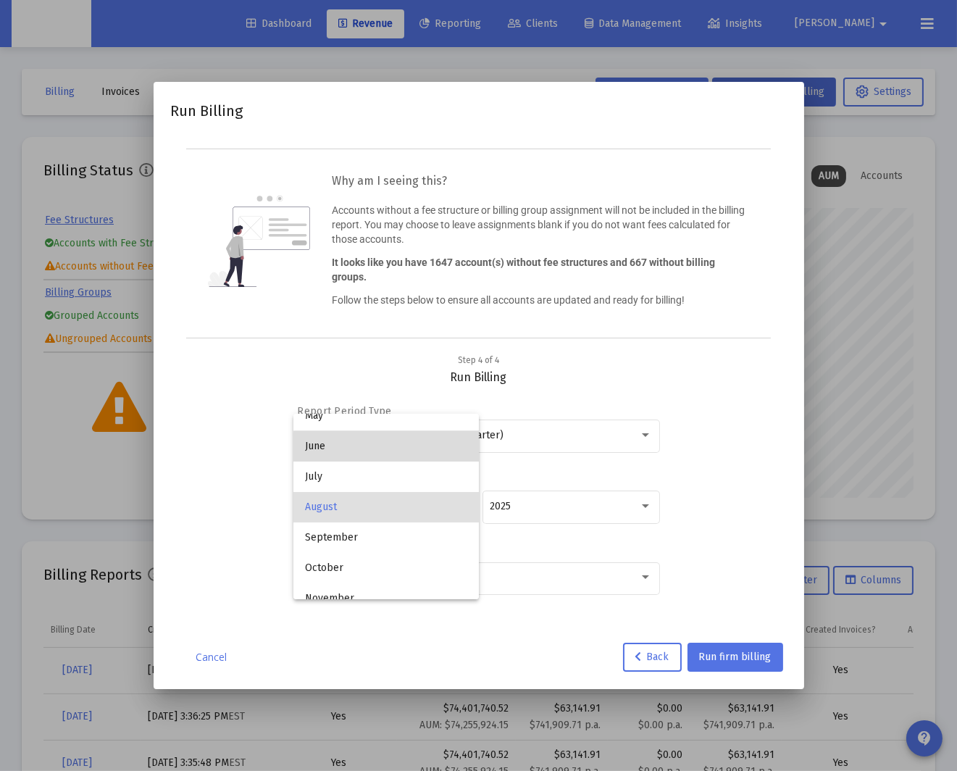
click at [416, 453] on span "June" at bounding box center [386, 446] width 162 height 30
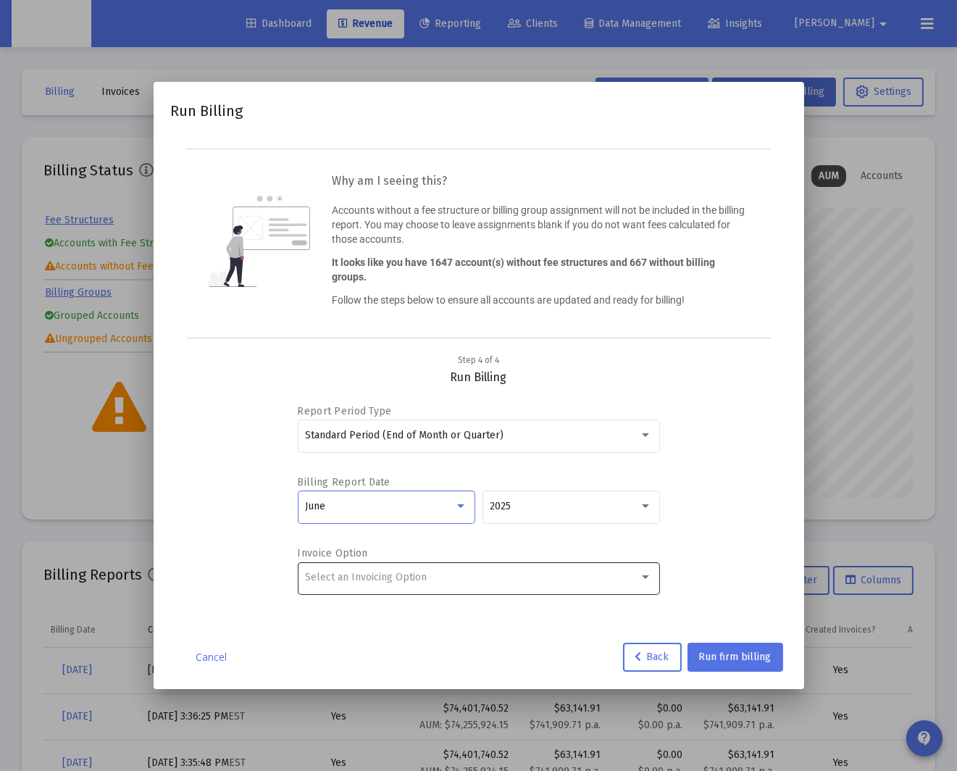
click at [543, 569] on div "Select an Invoicing Option" at bounding box center [478, 576] width 347 height 35
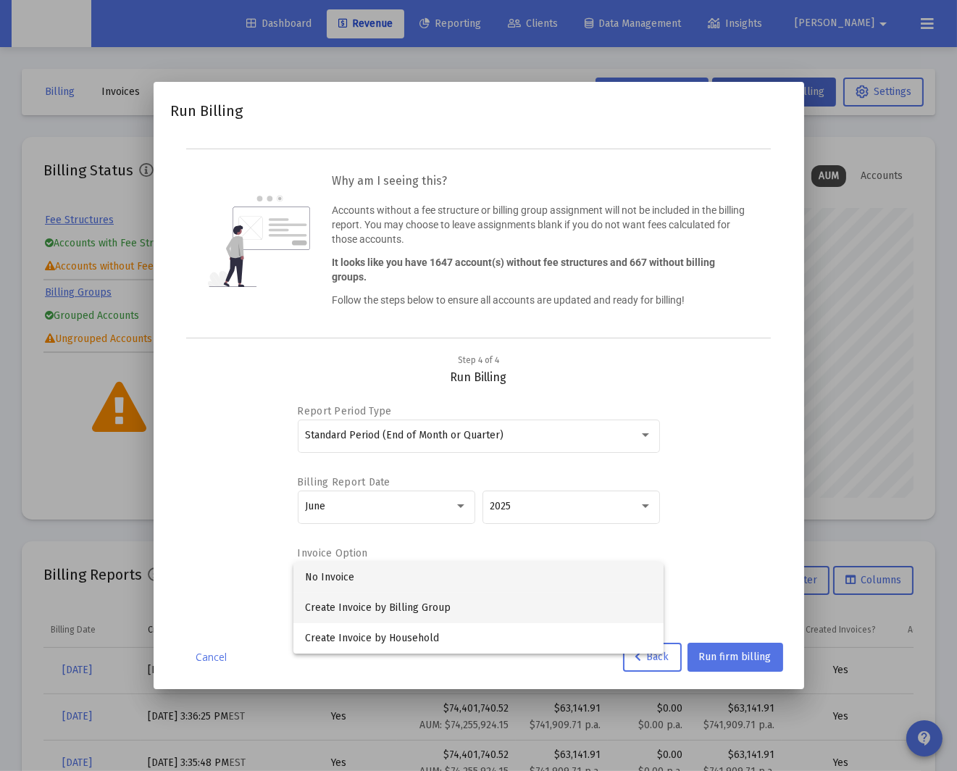
click at [490, 601] on span "Create Invoice by Billing Group" at bounding box center [478, 608] width 347 height 30
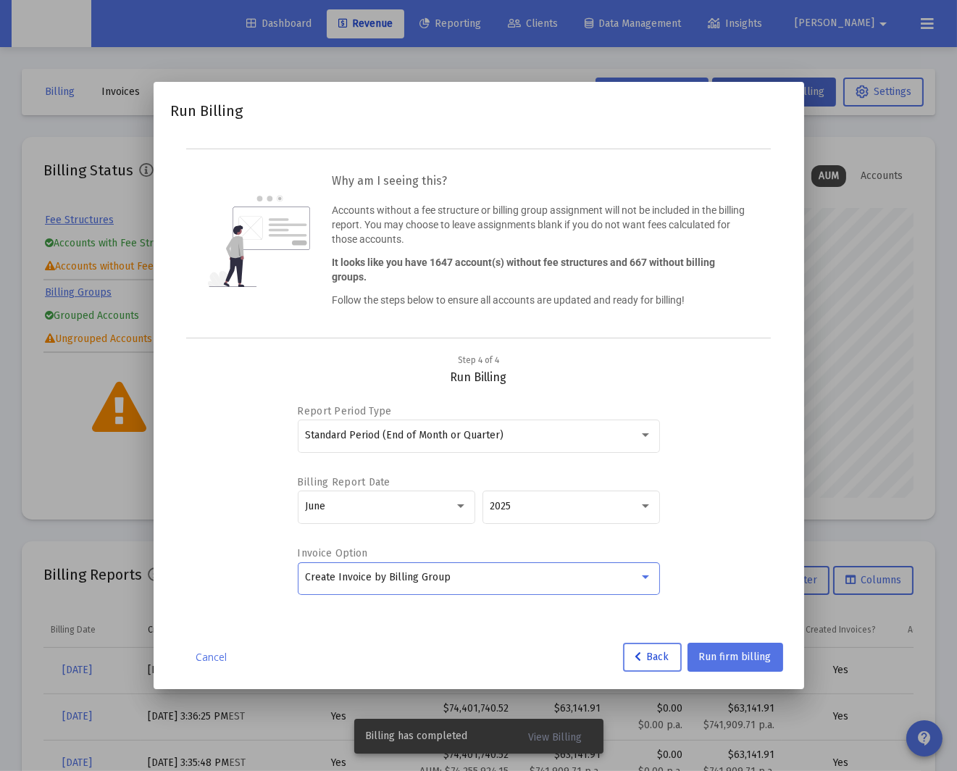
click at [654, 658] on span "Back" at bounding box center [652, 656] width 34 height 12
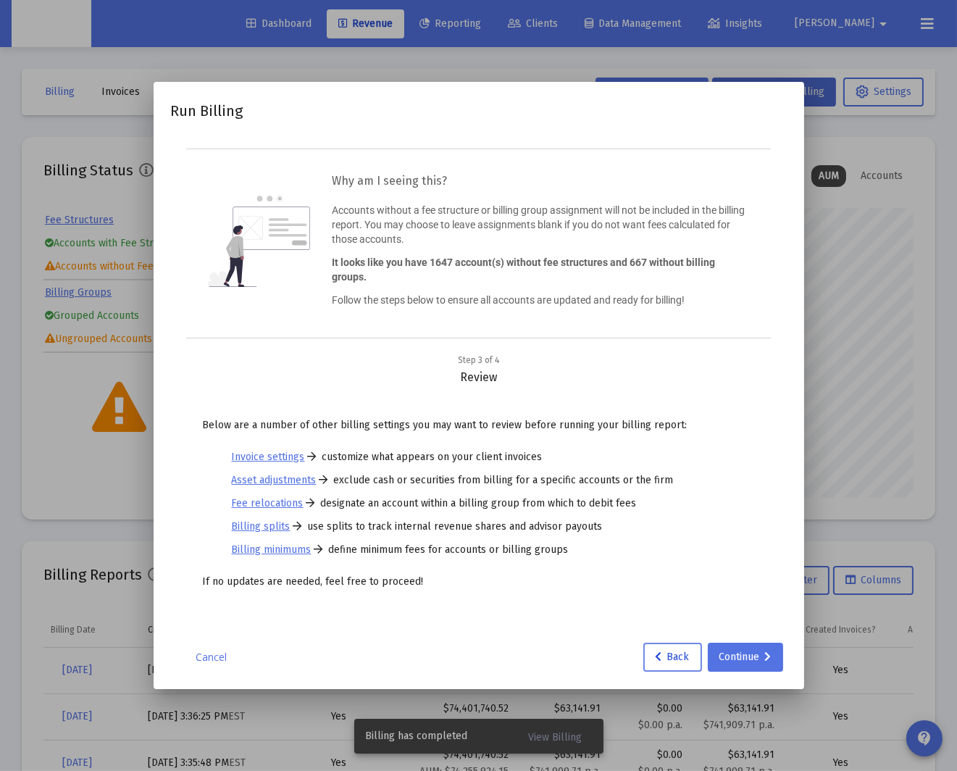
click at [656, 657] on icon at bounding box center [659, 657] width 7 height 10
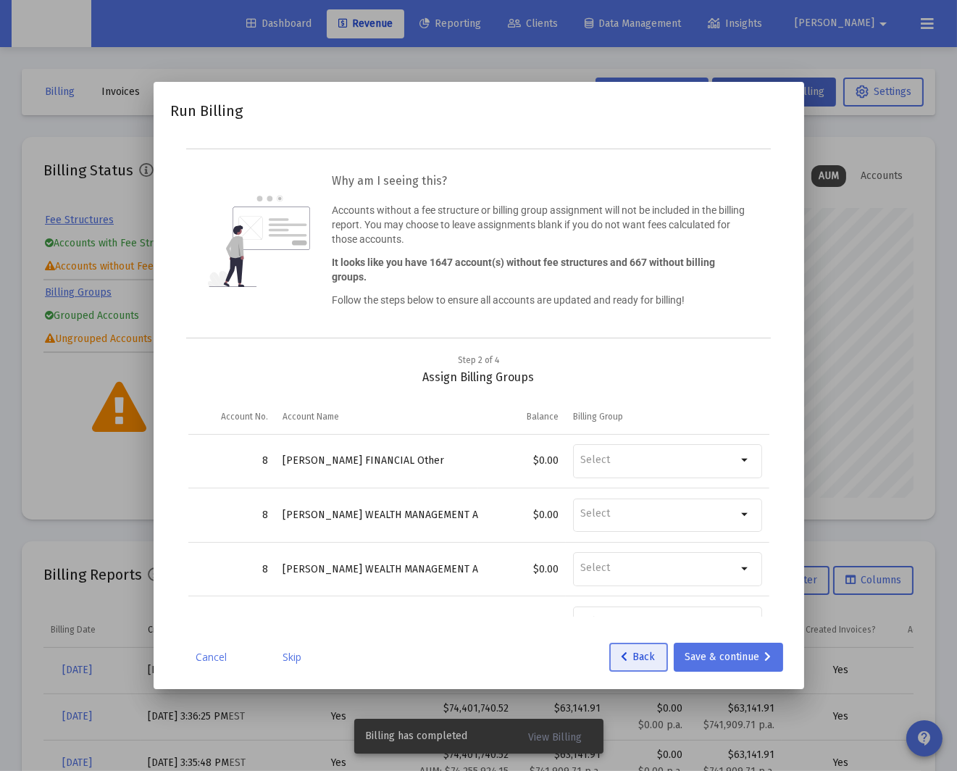
click at [653, 656] on span "Back" at bounding box center [638, 656] width 34 height 12
click at [216, 658] on link "Cancel" at bounding box center [211, 657] width 72 height 14
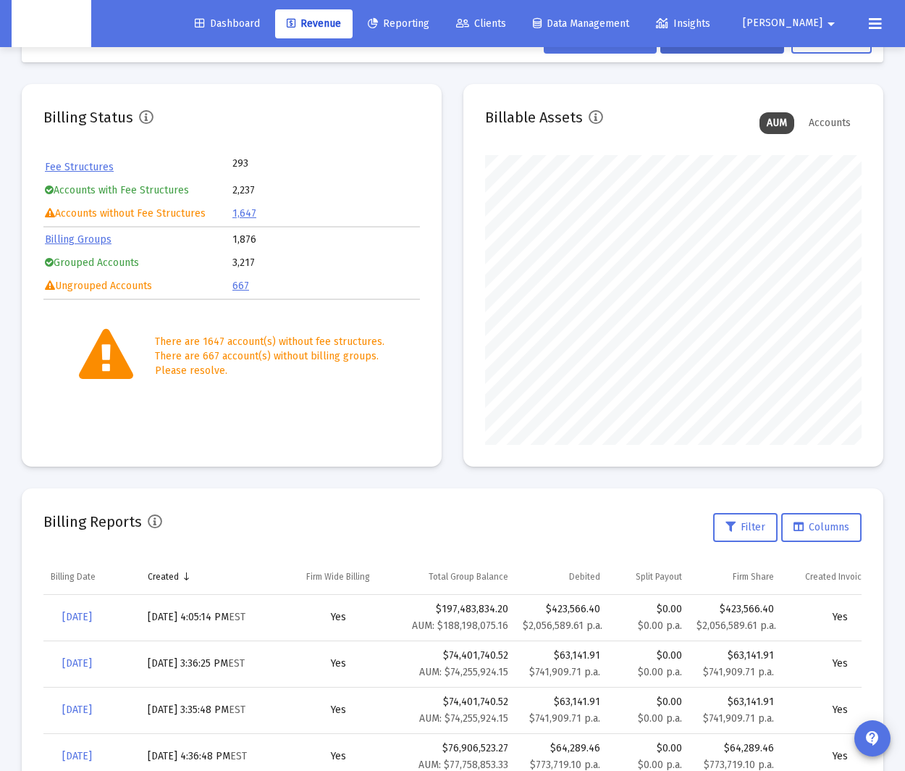
scroll to position [290, 377]
drag, startPoint x: 506, startPoint y: 14, endPoint x: 509, endPoint y: 21, distance: 7.5
click at [506, 14] on link "Clients" at bounding box center [481, 23] width 73 height 29
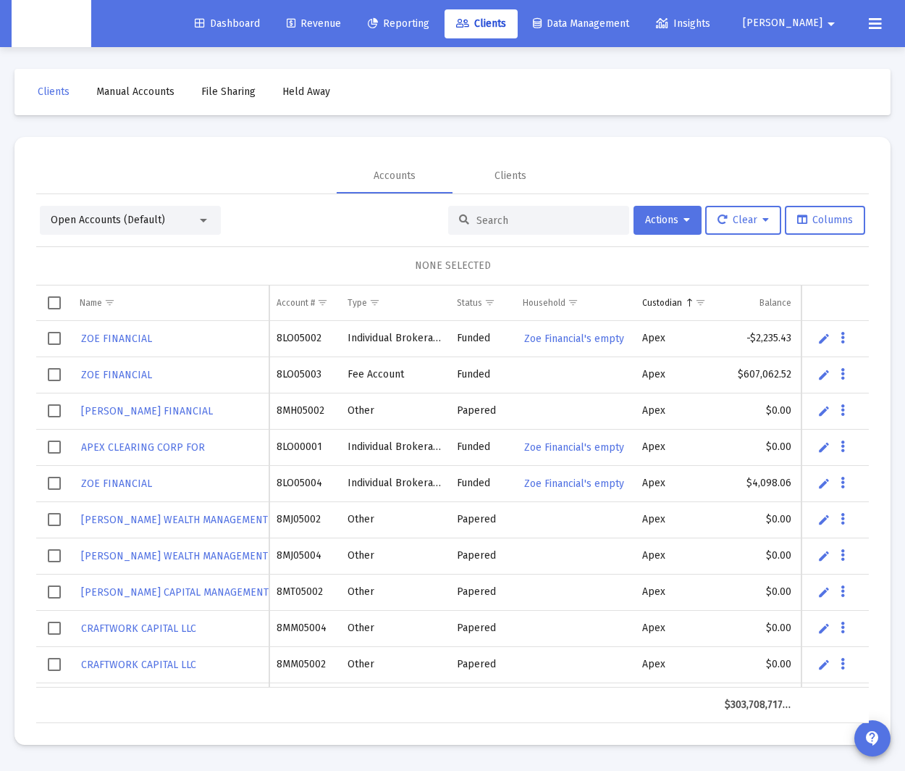
click at [503, 215] on input at bounding box center [548, 220] width 142 height 12
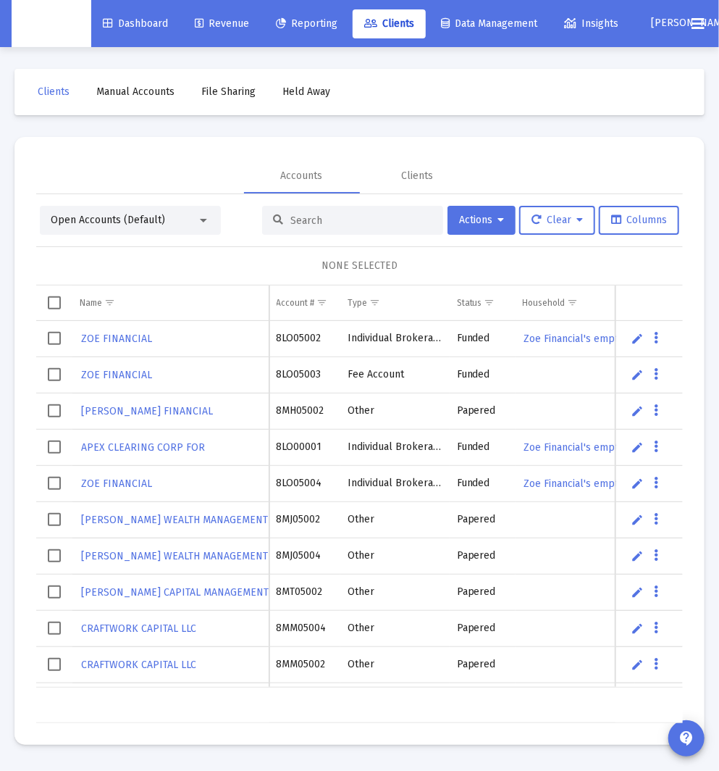
click at [228, 33] on link "Revenue" at bounding box center [222, 23] width 78 height 29
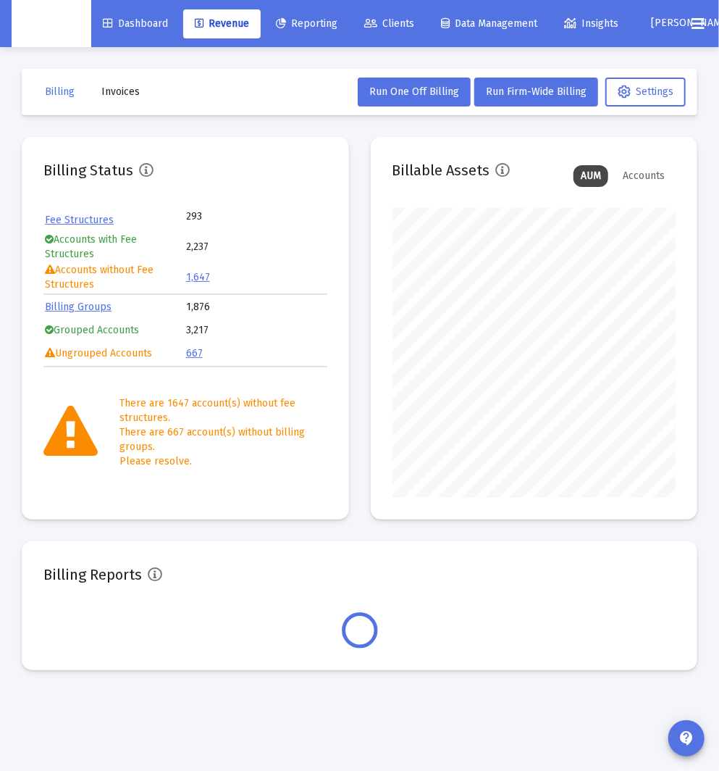
scroll to position [290, 283]
